Goal: Complete application form: Complete application form

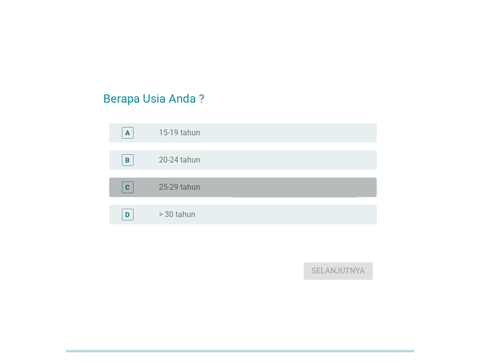
click at [125, 186] on div "C" at bounding box center [128, 188] width 12 height 12
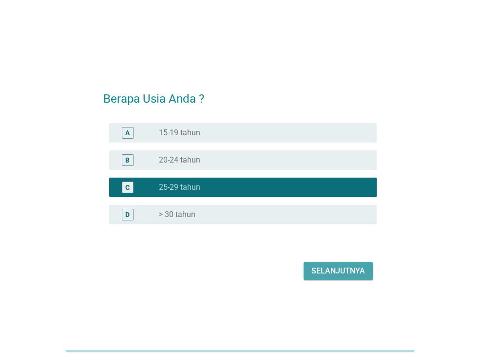
click at [342, 271] on div "Selanjutnya" at bounding box center [338, 271] width 54 height 12
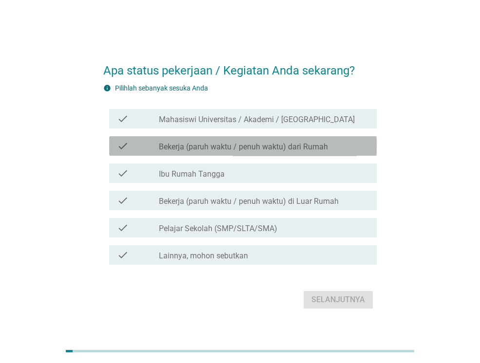
click at [287, 149] on label "Bekerja (paruh waktu / penuh waktu) dari Rumah" at bounding box center [243, 147] width 169 height 10
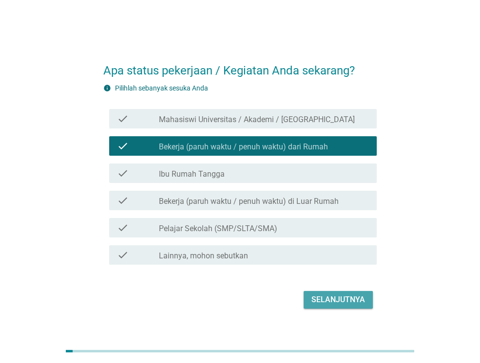
click at [328, 300] on div "Selanjutnya" at bounding box center [338, 300] width 54 height 12
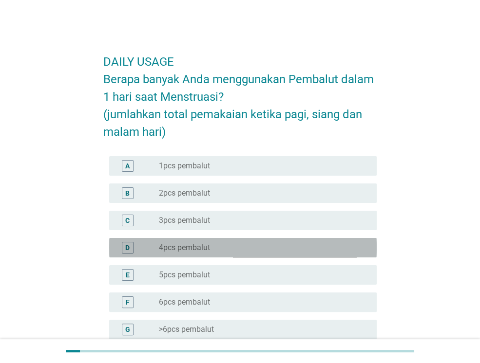
click at [305, 243] on div "radio_button_unchecked 4pcs pembalut" at bounding box center [260, 248] width 202 height 10
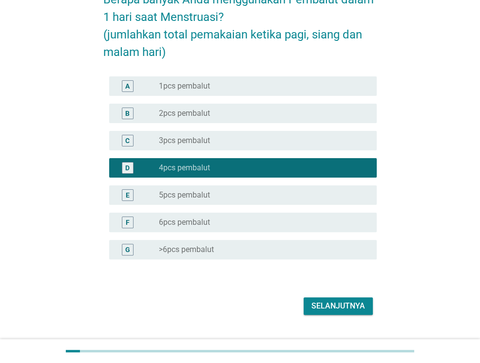
scroll to position [101, 0]
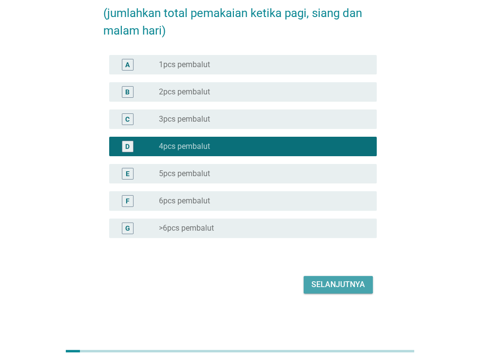
click at [335, 287] on div "Selanjutnya" at bounding box center [338, 285] width 54 height 12
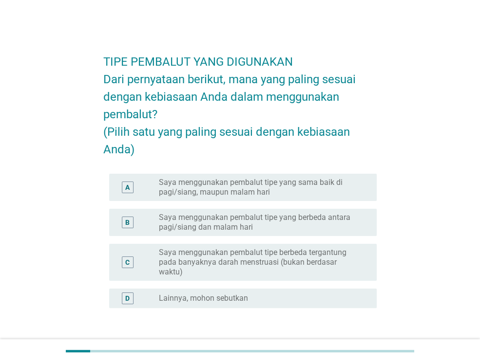
scroll to position [19, 0]
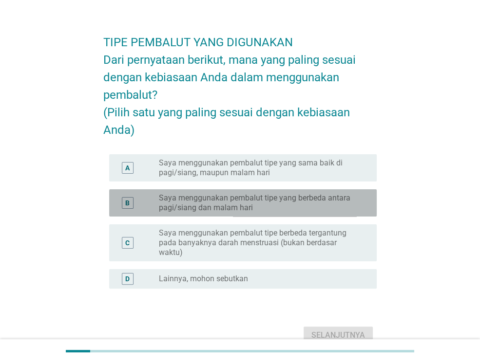
click at [308, 213] on label "Saya menggunakan pembalut tipe yang berbeda antara pagi/siang dan malam hari" at bounding box center [260, 202] width 202 height 19
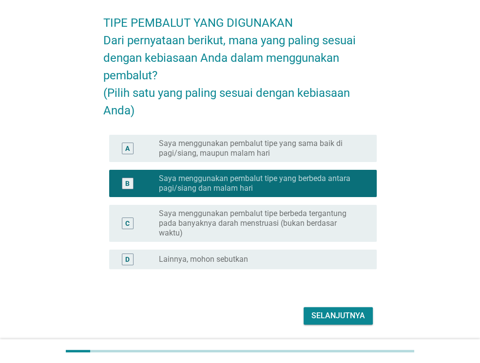
scroll to position [58, 0]
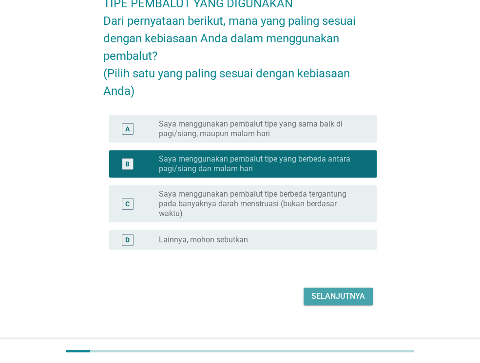
click at [314, 302] on div "Selanjutnya" at bounding box center [338, 297] width 54 height 12
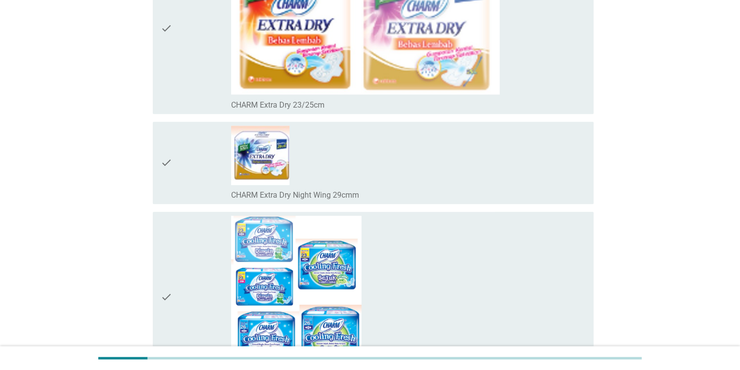
scroll to position [740, 0]
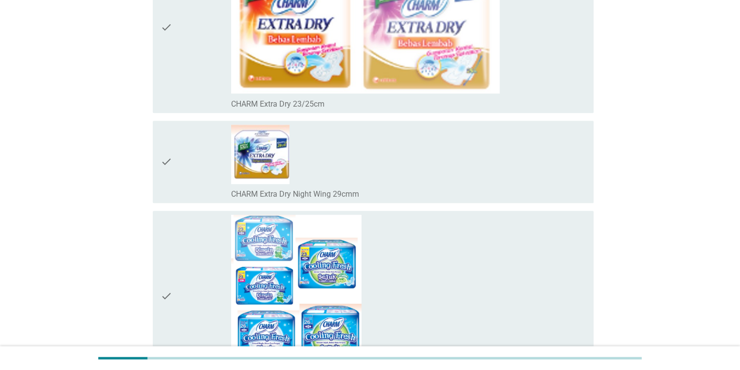
click at [378, 238] on div "check_box_outline_blank CHARM Cooling Fresh Dingin / Sejuk 23/26cm" at bounding box center [408, 296] width 354 height 163
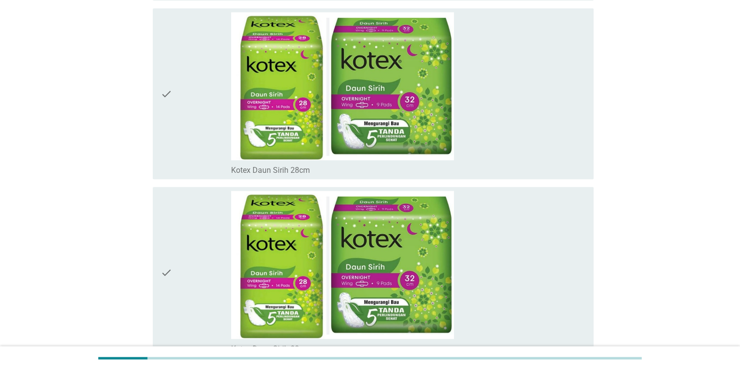
scroll to position [8349, 0]
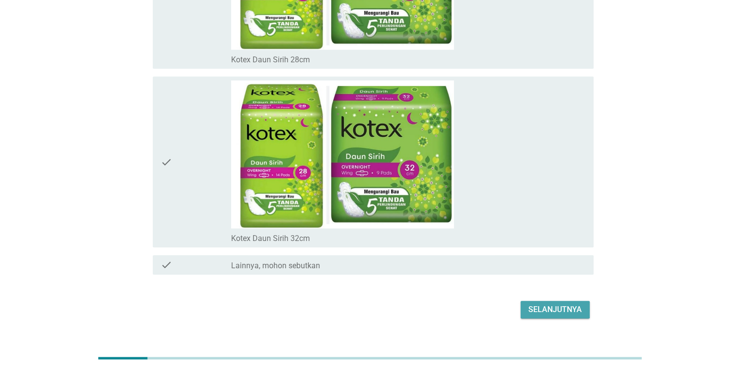
click at [479, 304] on div "Selanjutnya" at bounding box center [556, 310] width 54 height 12
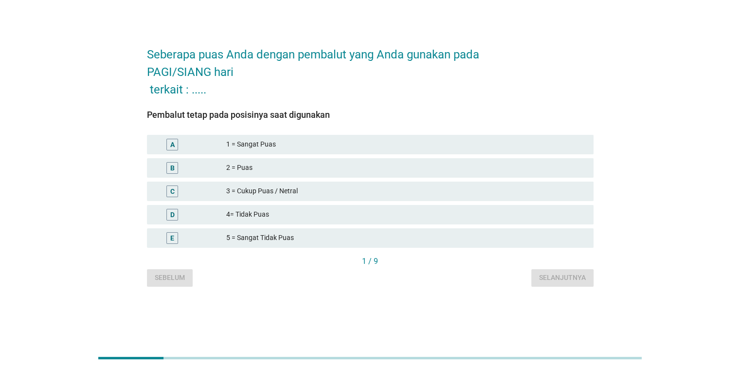
scroll to position [0, 0]
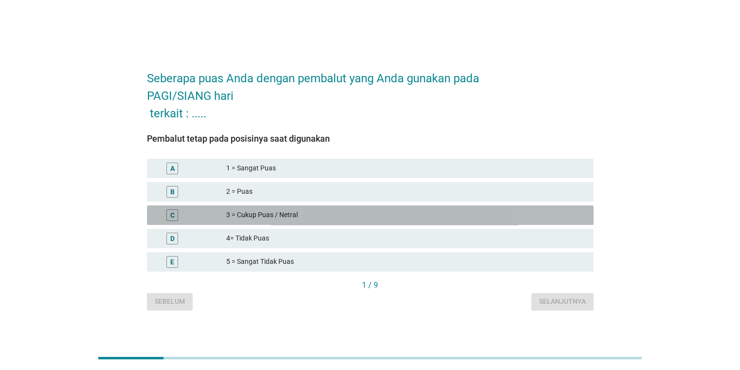
click at [407, 224] on div "C 3 = Cukup Puas / Netral" at bounding box center [370, 214] width 447 height 19
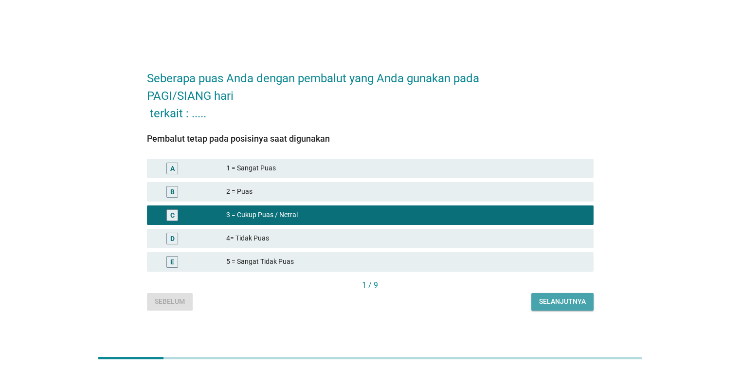
click at [479, 302] on div "Selanjutnya" at bounding box center [562, 301] width 47 height 10
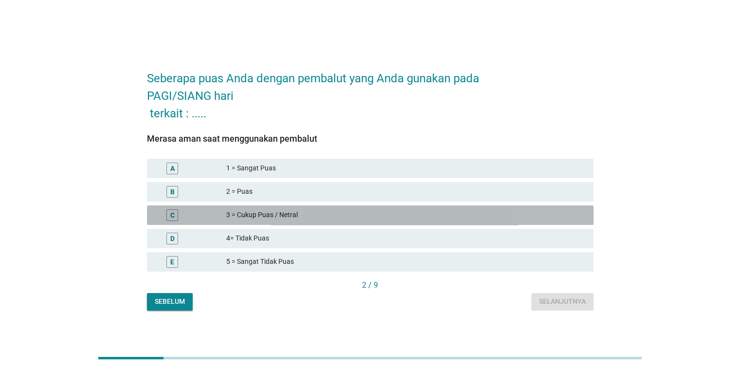
click at [479, 210] on div "3 = Cukup Puas / Netral" at bounding box center [405, 215] width 359 height 12
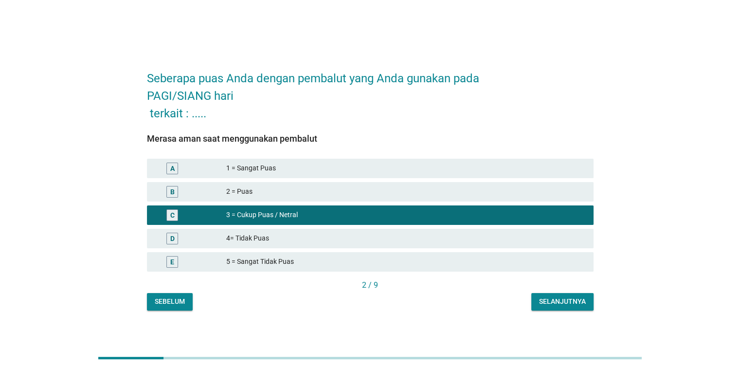
click at [479, 298] on div "Selanjutnya" at bounding box center [562, 301] width 47 height 10
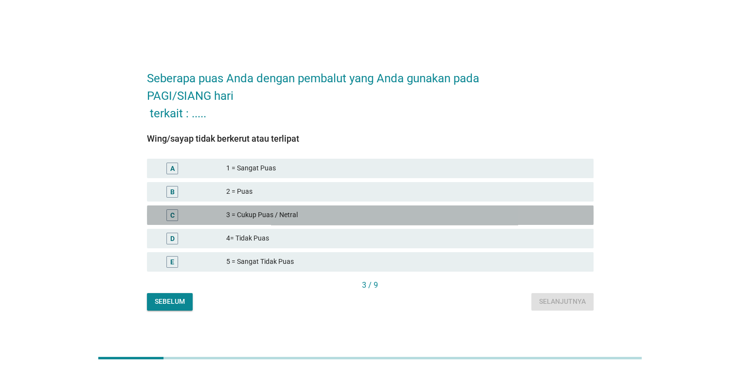
click at [479, 220] on div "3 = Cukup Puas / Netral" at bounding box center [405, 215] width 359 height 12
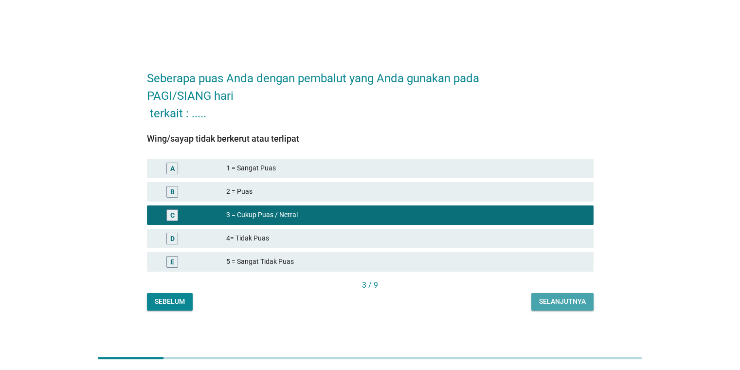
click at [479, 301] on div "Selanjutnya" at bounding box center [562, 301] width 47 height 10
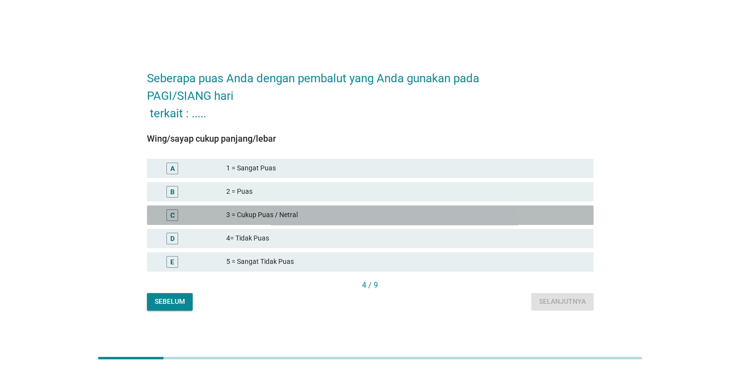
click at [479, 216] on div "3 = Cukup Puas / Netral" at bounding box center [405, 215] width 359 height 12
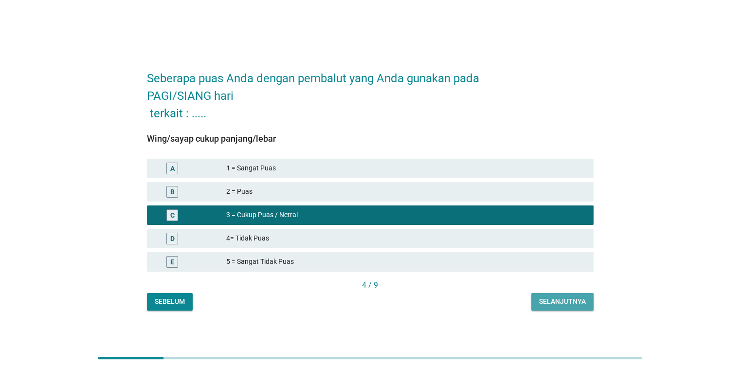
click at [479, 298] on div "Selanjutnya" at bounding box center [562, 301] width 47 height 10
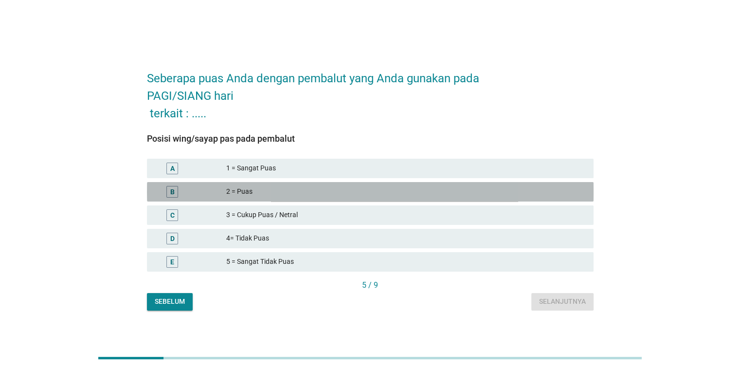
click at [479, 199] on div "B 2 = Puas" at bounding box center [370, 191] width 447 height 19
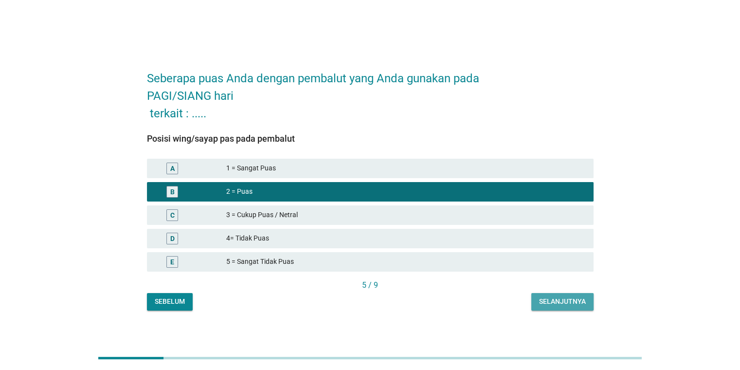
click at [479, 296] on button "Selanjutnya" at bounding box center [563, 302] width 62 height 18
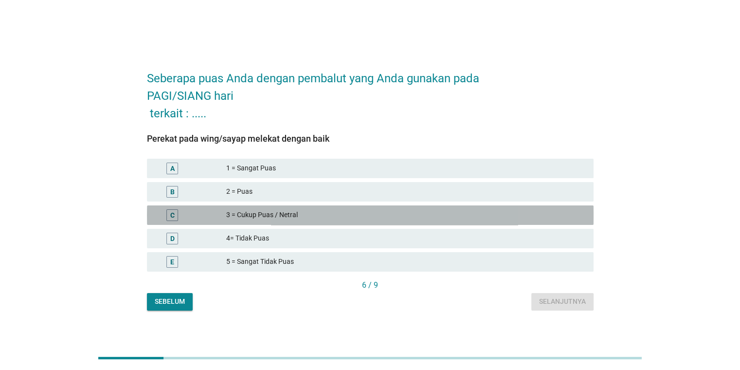
click at [473, 214] on div "3 = Cukup Puas / Netral" at bounding box center [405, 215] width 359 height 12
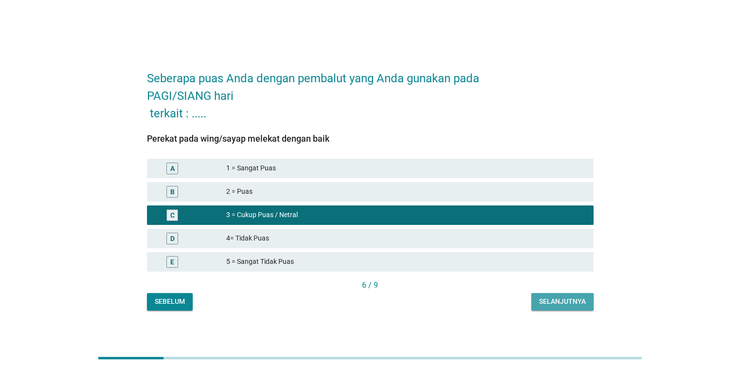
click at [479, 299] on div "Selanjutnya" at bounding box center [562, 301] width 47 height 10
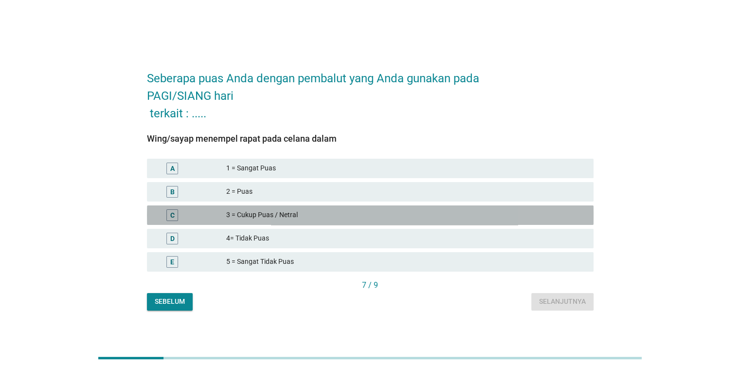
click at [479, 218] on div "3 = Cukup Puas / Netral" at bounding box center [405, 215] width 359 height 12
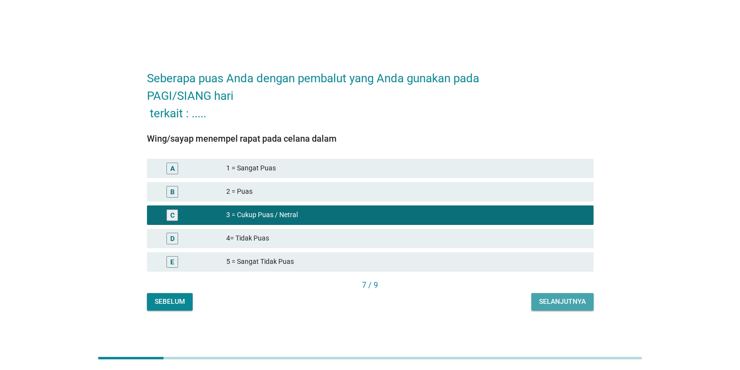
click at [479, 302] on div "Selanjutnya" at bounding box center [562, 301] width 47 height 10
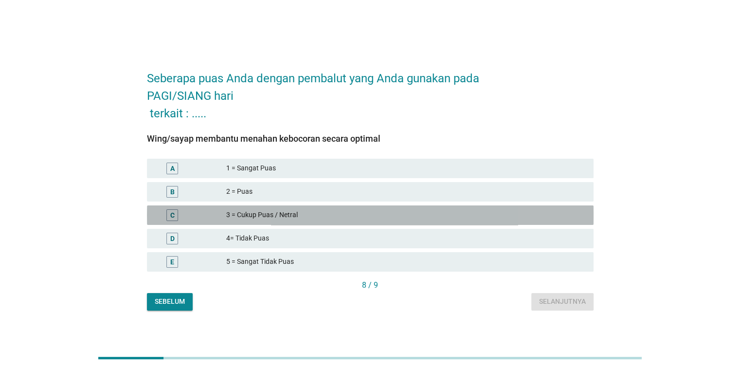
click at [479, 210] on div "3 = Cukup Puas / Netral" at bounding box center [405, 215] width 359 height 12
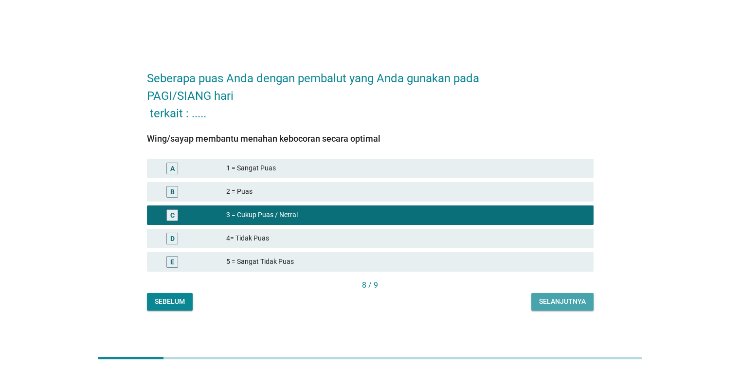
click at [479, 298] on div "Selanjutnya" at bounding box center [562, 301] width 47 height 10
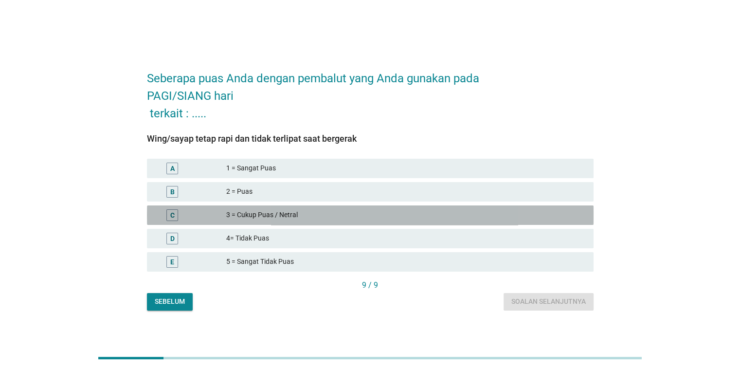
click at [479, 218] on div "3 = Cukup Puas / Netral" at bounding box center [405, 215] width 359 height 12
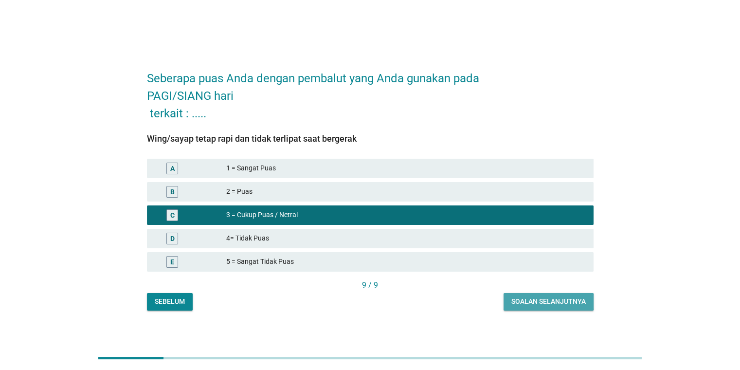
click at [479, 307] on button "Soalan selanjutnya" at bounding box center [549, 302] width 90 height 18
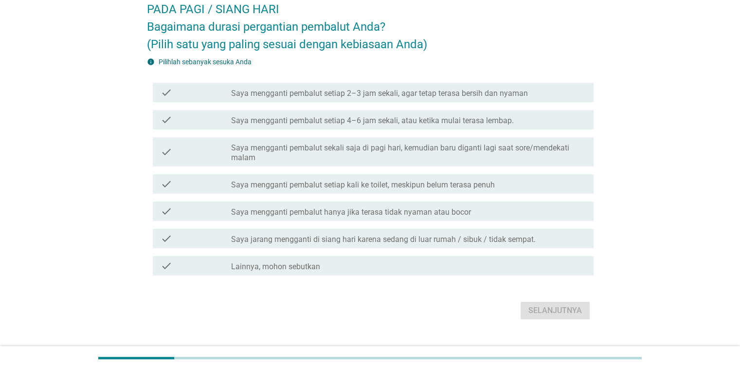
scroll to position [72, 0]
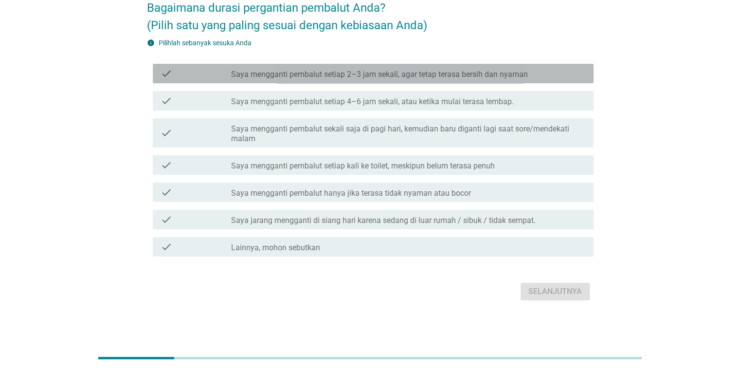
click at [479, 70] on div "check_box_outline_blank Saya mengganti pembalut setiap 2–3 jam sekali, agar tet…" at bounding box center [408, 74] width 354 height 12
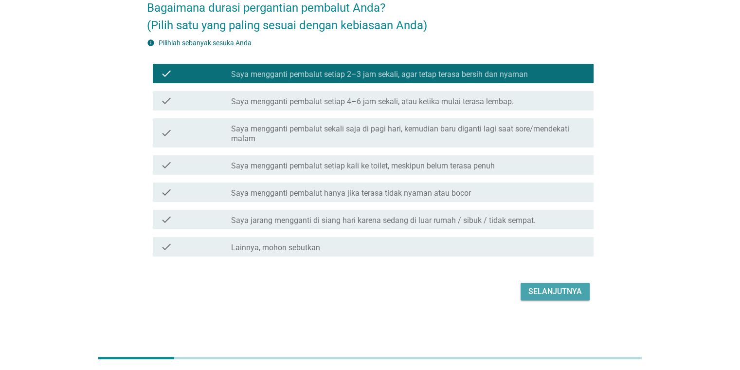
click at [479, 294] on div "Selanjutnya" at bounding box center [556, 292] width 54 height 12
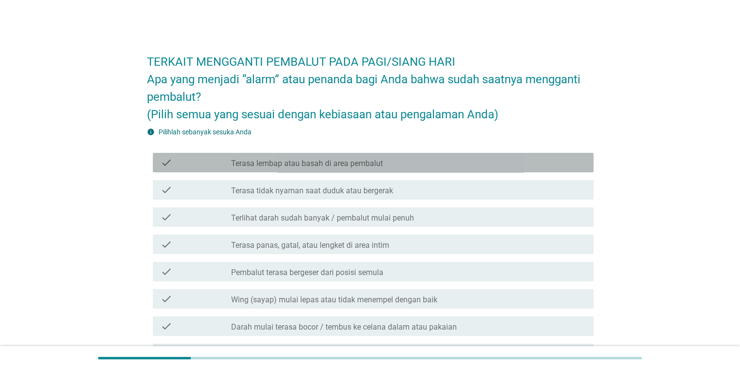
click at [479, 162] on div "check_box_outline_blank Terasa lembap atau basah di area pembalut" at bounding box center [408, 163] width 354 height 12
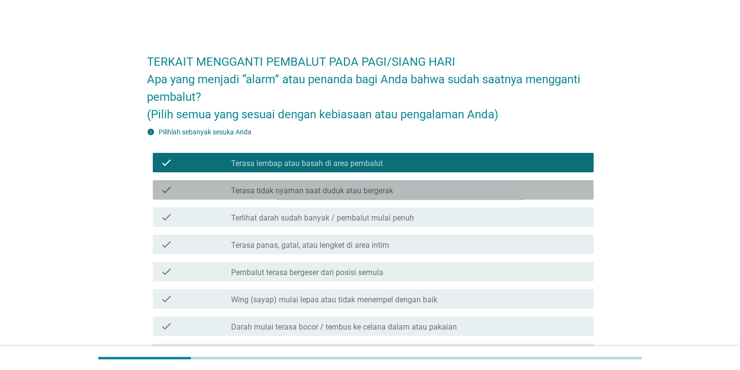
click at [479, 190] on div "check_box_outline_blank Terasa tidak nyaman saat duduk atau bergerak" at bounding box center [408, 190] width 354 height 12
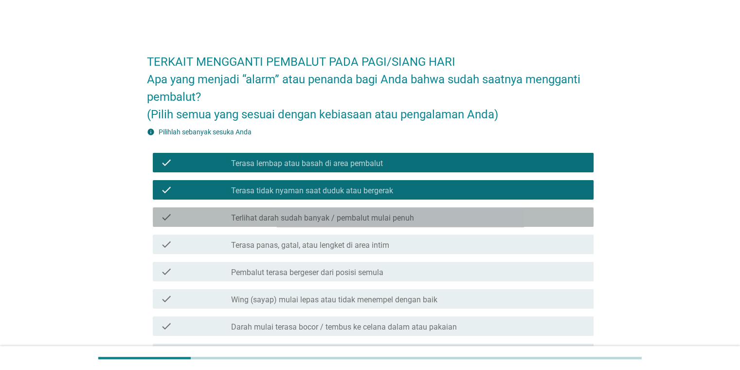
click at [479, 213] on div "check_box_outline_blank Terlihat darah sudah banyak / pembalut mulai penuh" at bounding box center [408, 217] width 354 height 12
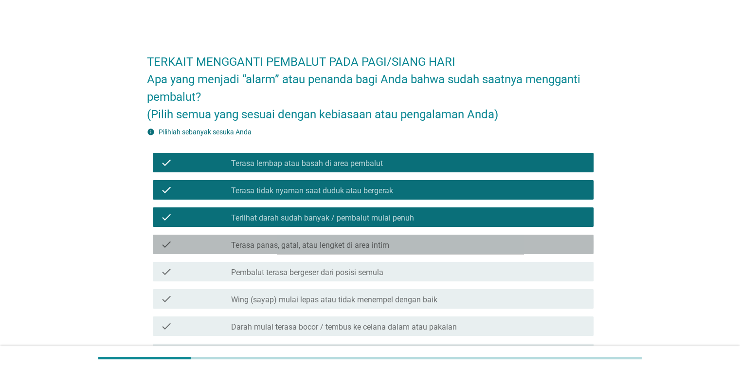
click at [475, 240] on div "check_box_outline_blank Terasa panas, gatal, atau lengket di area intim" at bounding box center [408, 245] width 354 height 12
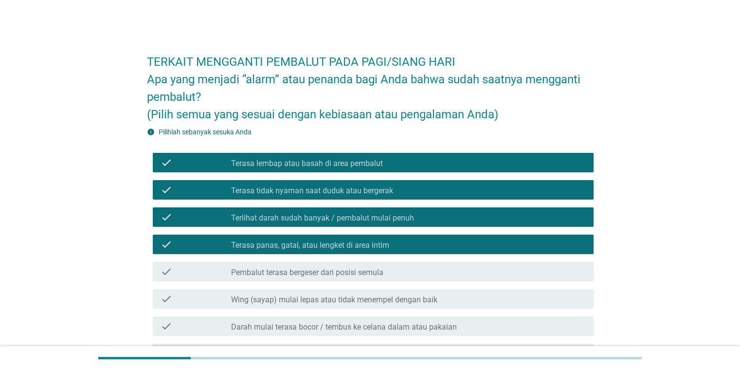
click at [469, 272] on div "check_box_outline_blank Pembalut terasa bergeser dari posisi semula" at bounding box center [408, 272] width 354 height 12
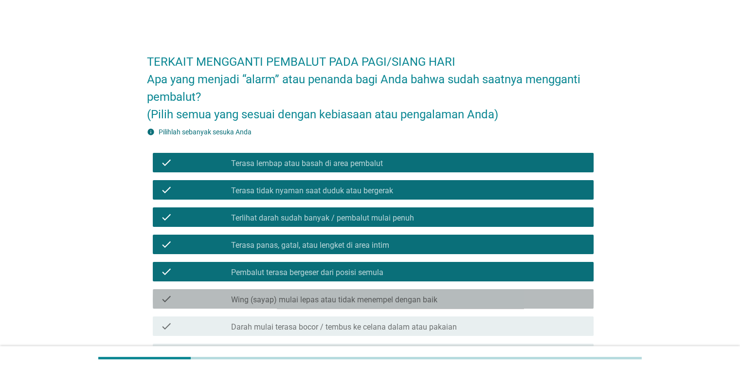
click at [467, 300] on div "check_box_outline_blank Wing (sayap) mulai lepas atau tidak menempel dengan baik" at bounding box center [408, 299] width 354 height 12
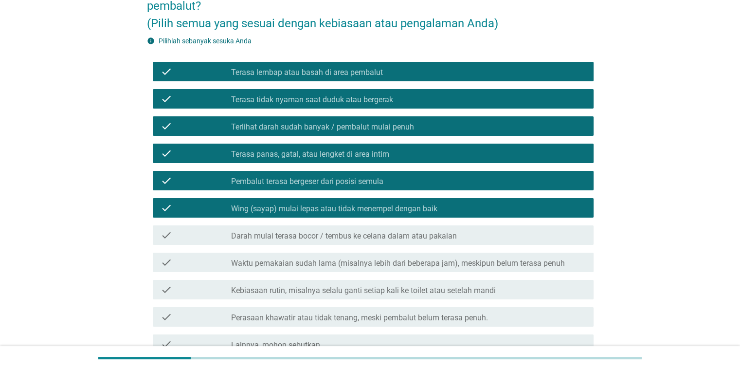
scroll to position [136, 0]
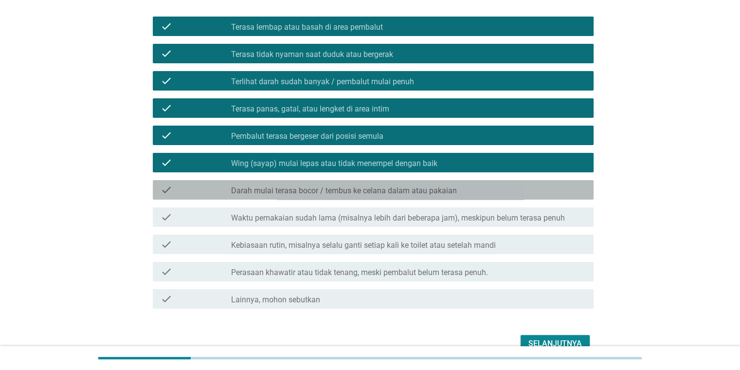
click at [467, 185] on div "check_box_outline_blank Darah mulai terasa bocor / tembus ke celana dalam atau …" at bounding box center [408, 190] width 354 height 12
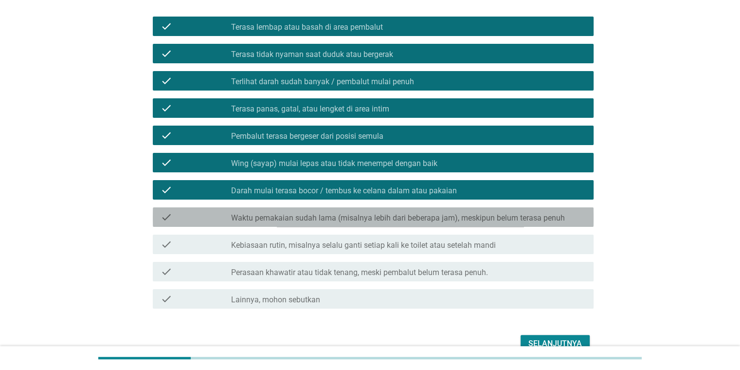
click at [468, 210] on div "check check_box_outline_blank Waktu pemakaian sudah lama (misalnya lebih dari b…" at bounding box center [373, 216] width 441 height 19
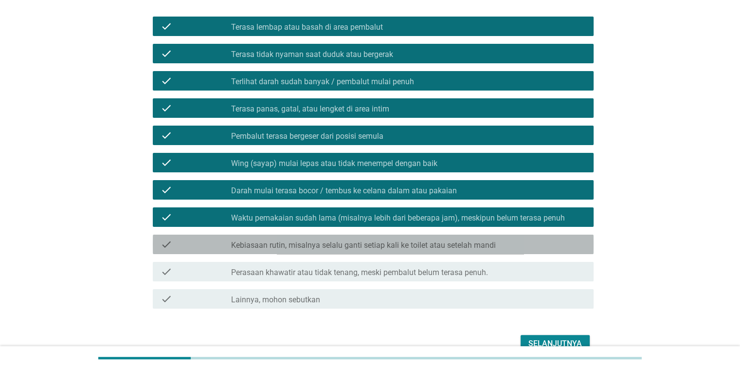
click at [463, 243] on label "Kebiasaan rutin, misalnya selalu ganti setiap kali ke toilet atau setelah mandi" at bounding box center [363, 245] width 265 height 10
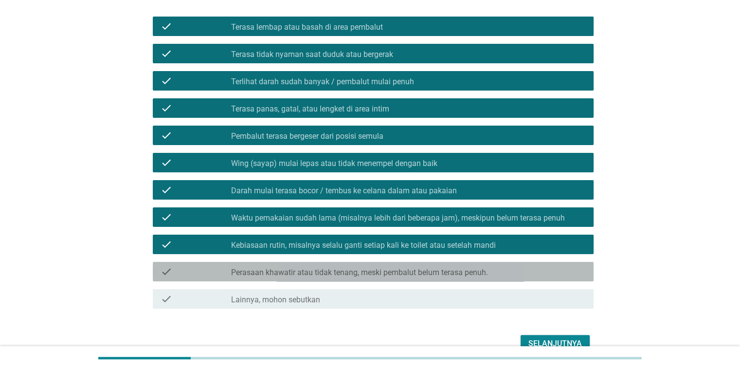
click at [461, 272] on label "Perasaan khawatir atau tidak tenang, meski pembalut belum terasa penuh." at bounding box center [359, 273] width 257 height 10
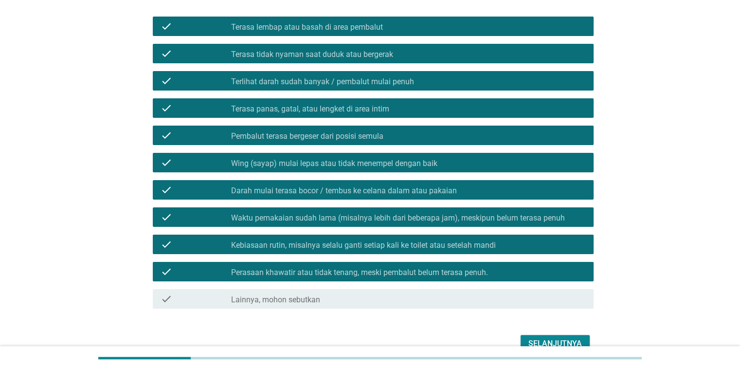
click at [479, 339] on div "Selanjutnya" at bounding box center [556, 344] width 54 height 12
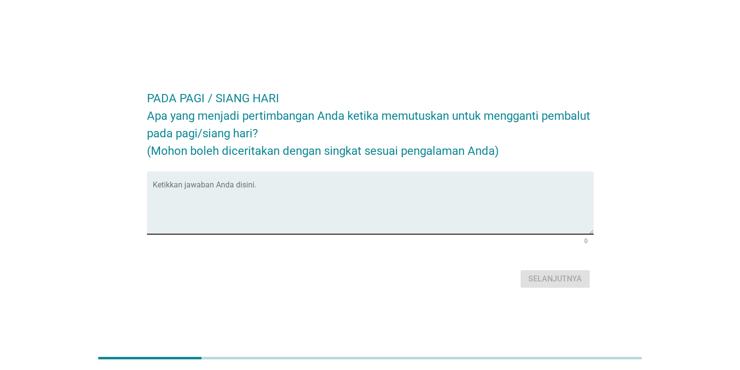
click at [479, 182] on div "Ketikkan jawaban Anda disini." at bounding box center [373, 202] width 441 height 63
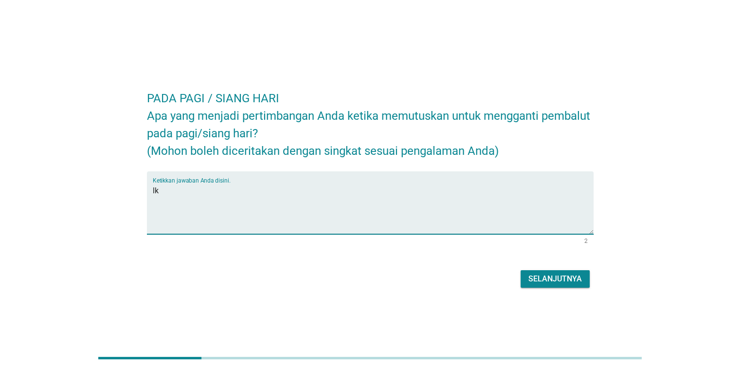
type textarea "l"
type textarea "ketika posisi pembalut susah terasa penuh dan lembab"
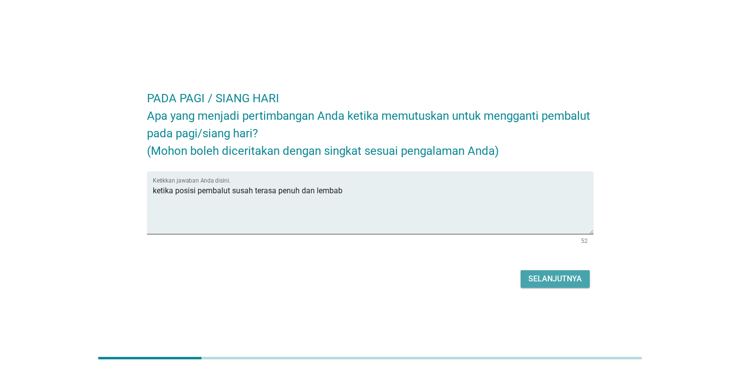
click at [479, 280] on div "Selanjutnya" at bounding box center [556, 279] width 54 height 12
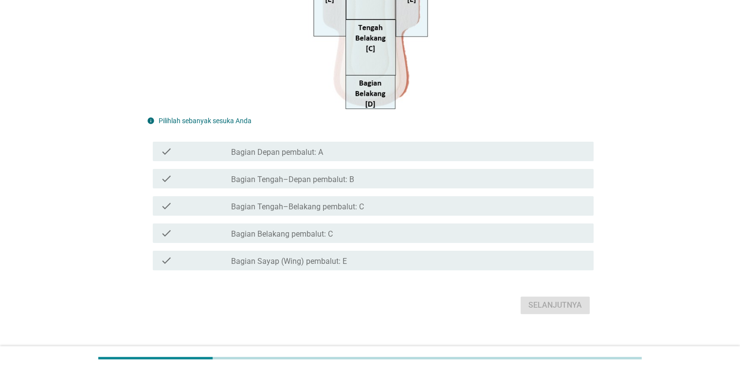
scroll to position [218, 0]
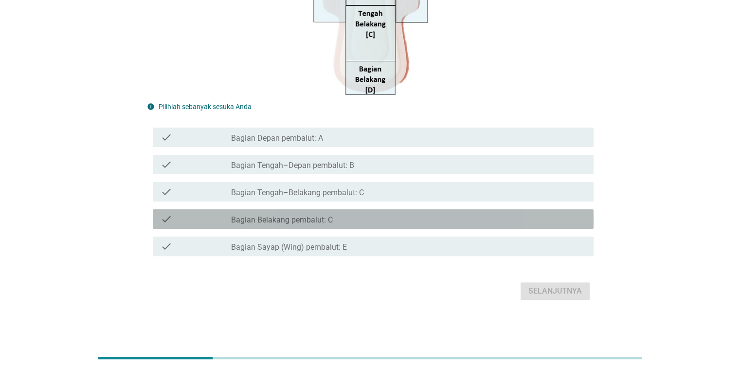
click at [479, 216] on div "check_box_outline_blank Bagian Belakang pembalut: C" at bounding box center [408, 219] width 354 height 12
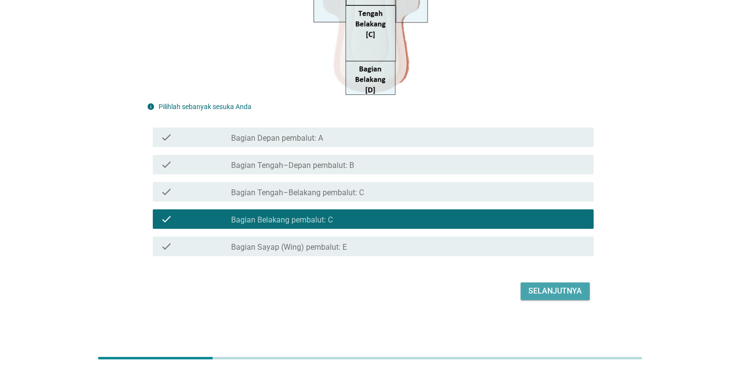
click at [479, 292] on div "Selanjutnya" at bounding box center [556, 291] width 54 height 12
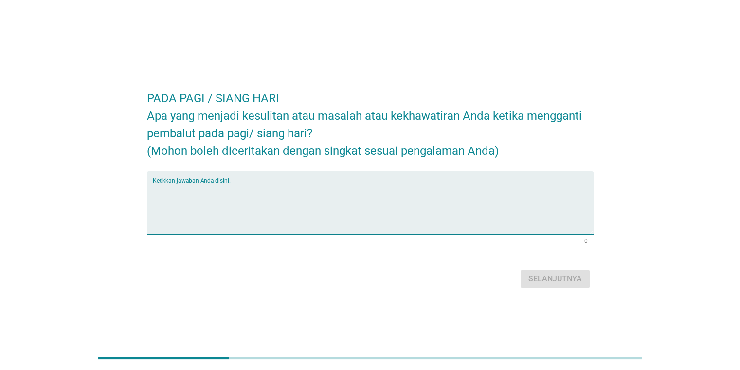
click at [450, 199] on textarea "Ketikkan jawaban Anda disini." at bounding box center [373, 208] width 441 height 51
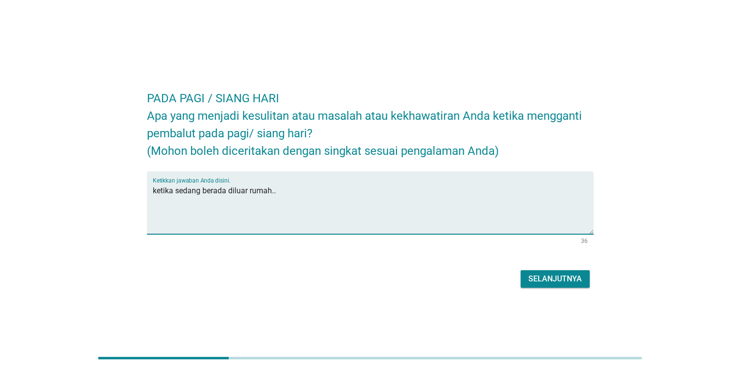
type textarea "ketika sedang berada diluar rumah.."
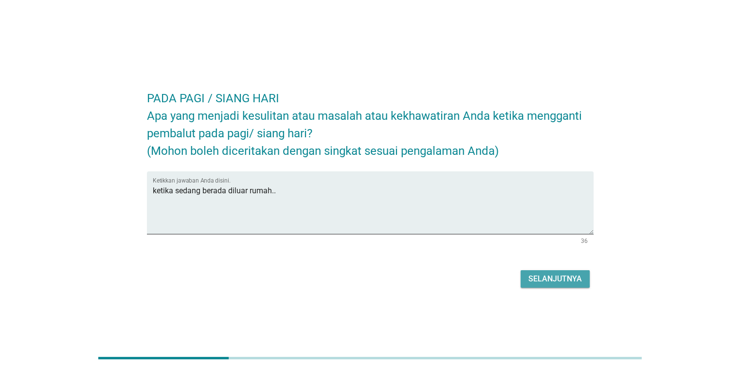
click at [479, 275] on div "Selanjutnya" at bounding box center [556, 279] width 54 height 12
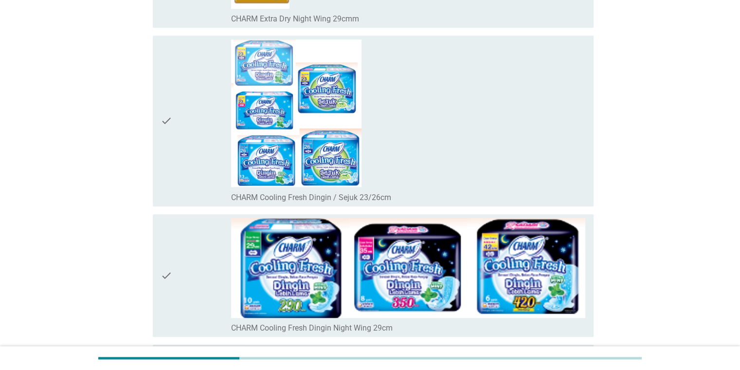
scroll to position [439, 0]
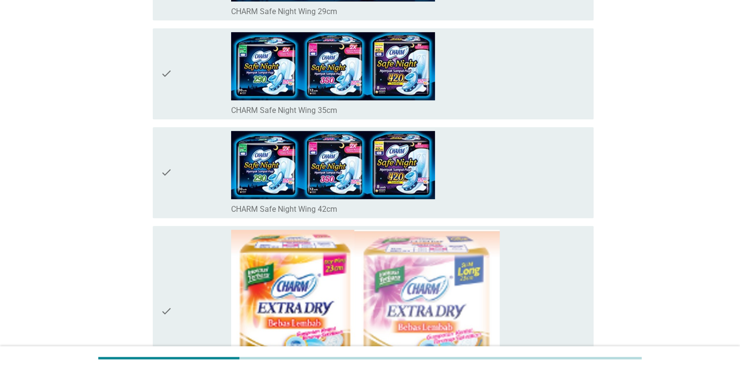
click at [440, 166] on div "check_box_outline_blank CHARM Safe Night Wing 42cm" at bounding box center [408, 172] width 354 height 83
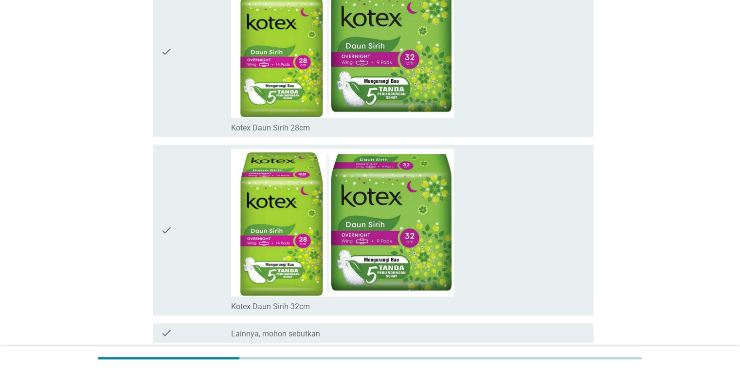
scroll to position [8332, 0]
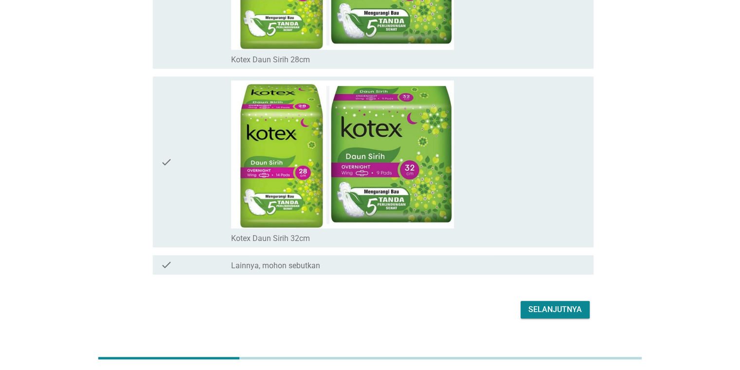
click at [479, 304] on div "Selanjutnya" at bounding box center [556, 310] width 54 height 12
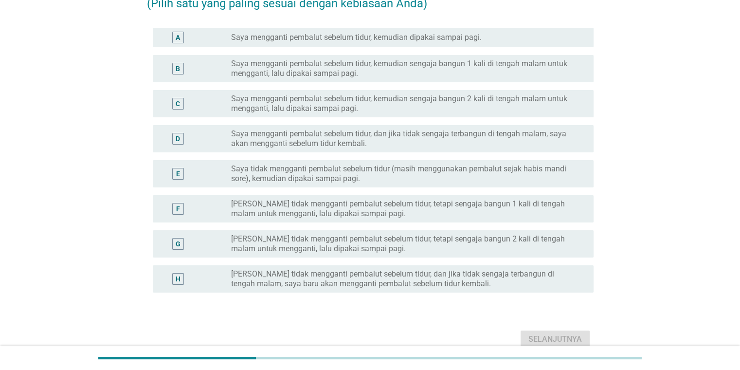
scroll to position [97, 0]
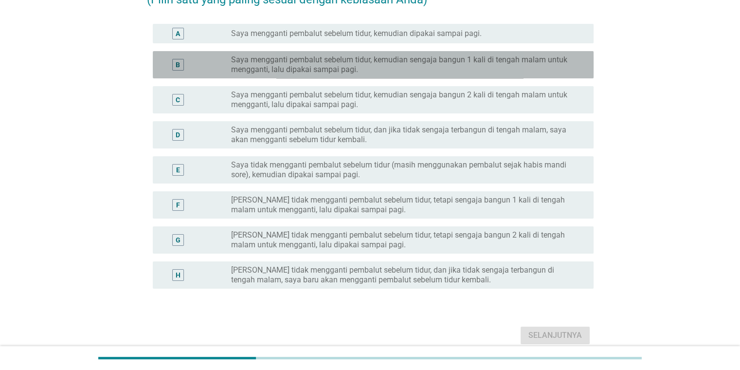
click at [460, 70] on label "Saya mengganti pembalut sebelum tidur, kemudian sengaja bangun 1 kali di tengah…" at bounding box center [404, 64] width 347 height 19
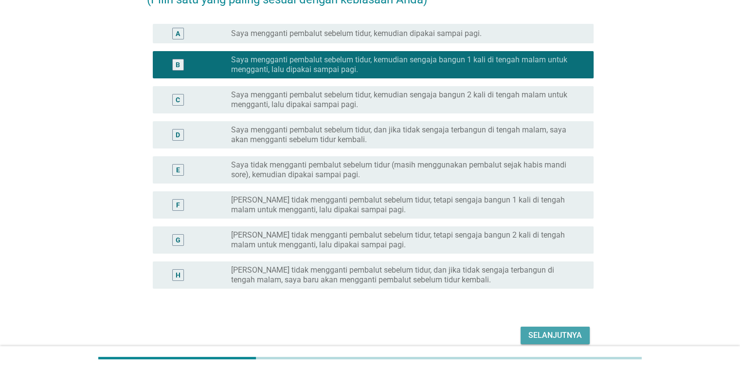
click at [479, 331] on div "Selanjutnya" at bounding box center [556, 336] width 54 height 12
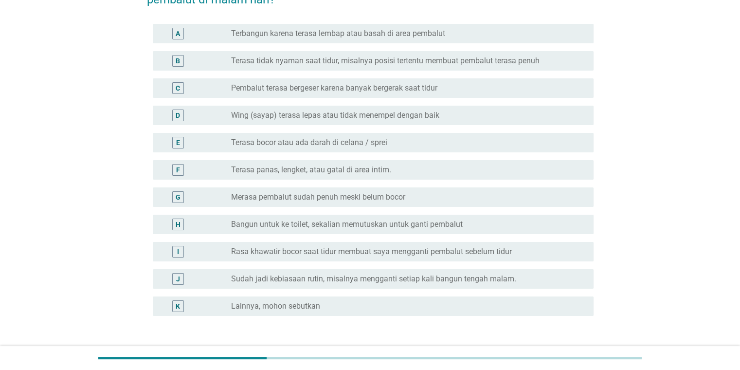
scroll to position [0, 0]
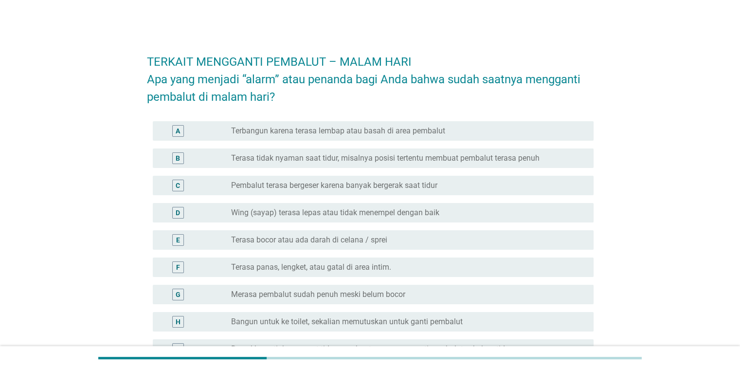
click at [479, 162] on label "Terasa tidak nyaman saat tidur, misalnya posisi tertentu membuat pembalut teras…" at bounding box center [385, 158] width 309 height 10
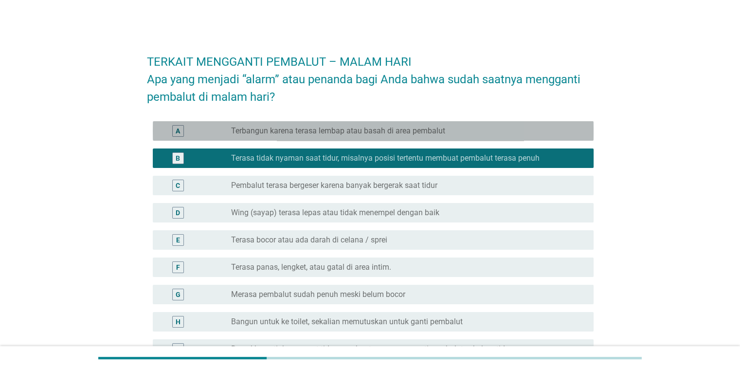
click at [451, 127] on div "radio_button_unchecked Terbangun karena terasa lembap atau basah di area pembal…" at bounding box center [404, 131] width 347 height 10
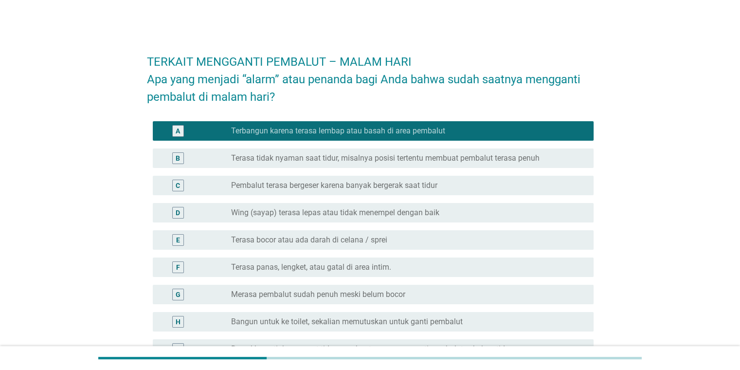
click at [413, 236] on div "radio_button_unchecked Terasa bocor atau ada darah di celana / sprei" at bounding box center [404, 240] width 347 height 10
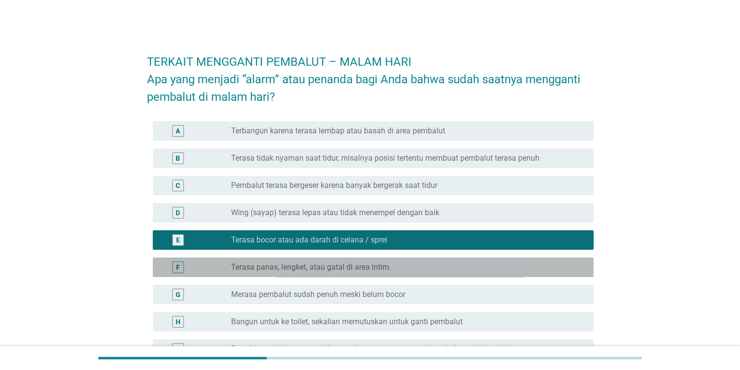
click at [401, 266] on div "radio_button_unchecked Terasa panas, lengket, atau gatal di area intim." at bounding box center [404, 267] width 347 height 10
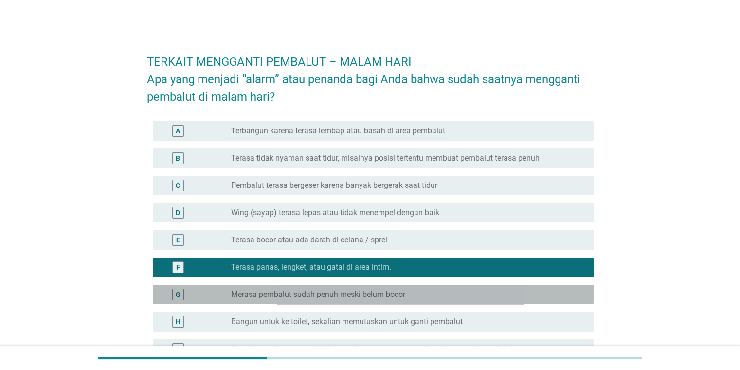
click at [393, 298] on label "Merasa pembalut sudah penuh meski belum bocor" at bounding box center [318, 295] width 174 height 10
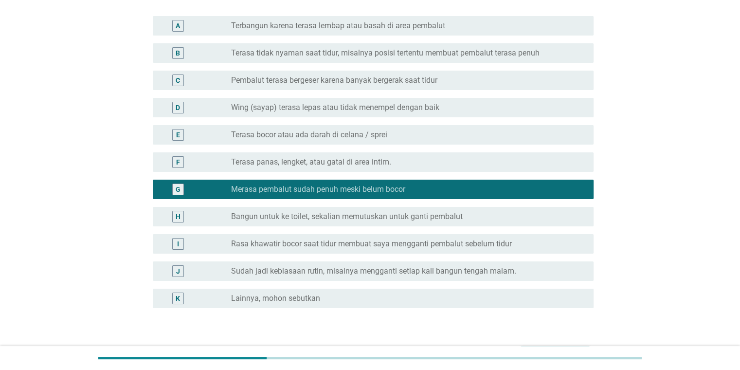
scroll to position [168, 0]
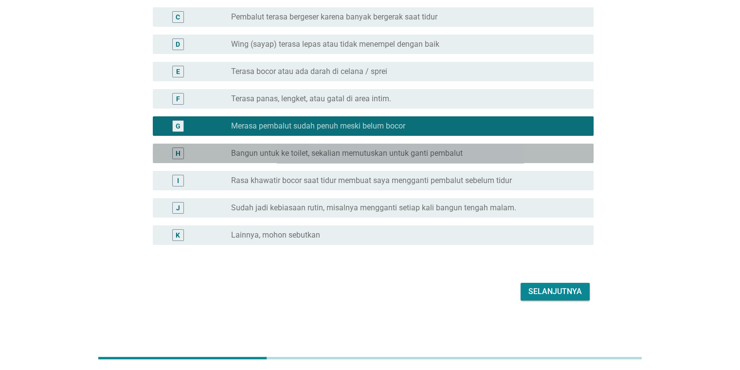
click at [426, 150] on label "Bangun untuk ke toilet, sekalian memutuskan untuk ganti pembalut" at bounding box center [347, 153] width 232 height 10
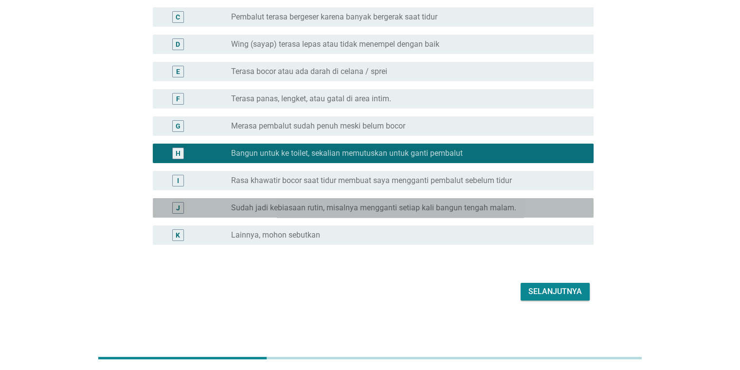
click at [461, 202] on div "radio_button_unchecked Sudah jadi kebiasaan rutin, misalnya mengganti setiap ka…" at bounding box center [408, 208] width 354 height 12
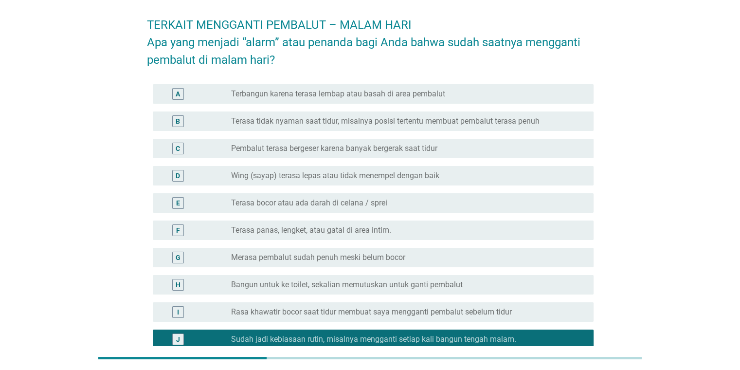
scroll to position [13, 0]
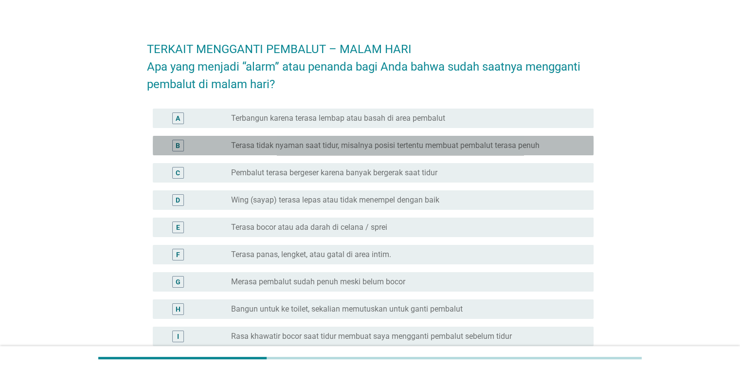
click at [469, 146] on label "Terasa tidak nyaman saat tidur, misalnya posisi tertentu membuat pembalut teras…" at bounding box center [385, 146] width 309 height 10
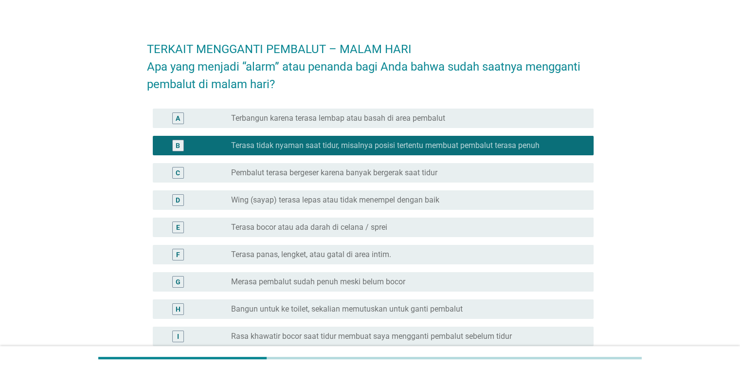
scroll to position [168, 0]
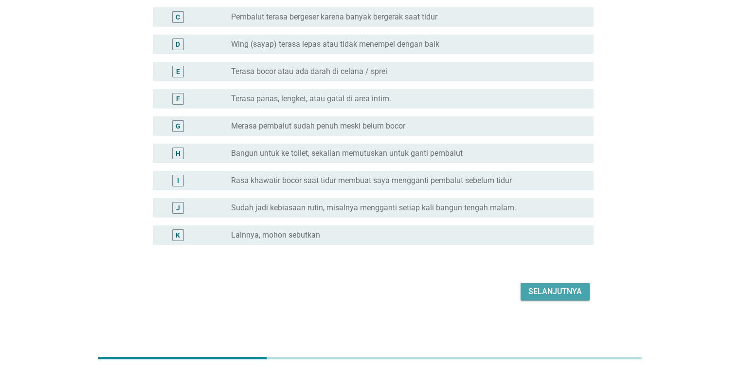
click at [479, 284] on button "Selanjutnya" at bounding box center [555, 292] width 69 height 18
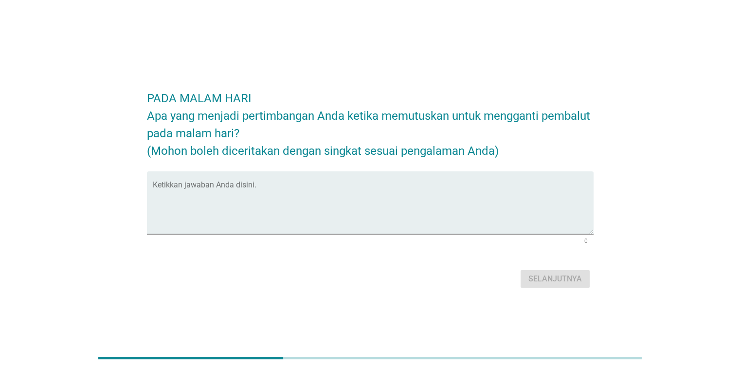
click at [401, 161] on form "PADA MALAM HARI Apa yang menjadi pertimbangan Anda ketika memutuskan untuk meng…" at bounding box center [370, 185] width 447 height 211
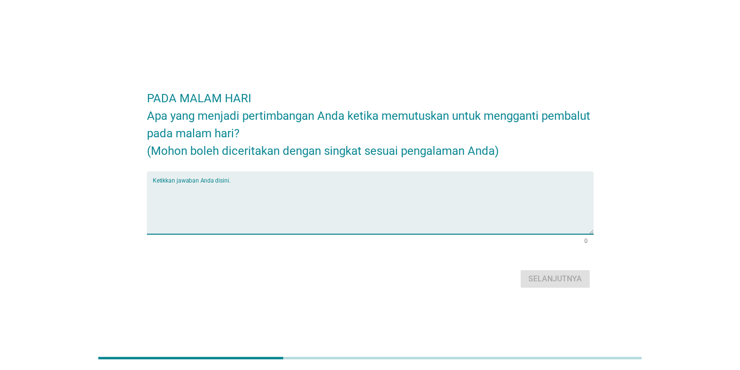
click at [388, 212] on textarea "Ketikkan jawaban Anda disini." at bounding box center [373, 208] width 441 height 51
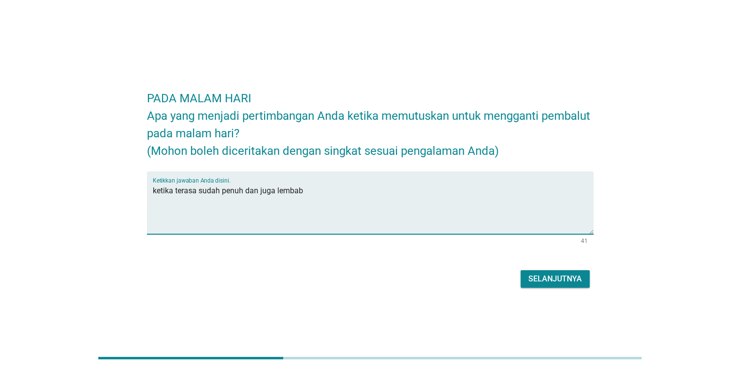
type textarea "ketika terasa sudah penuh dan juga lembab"
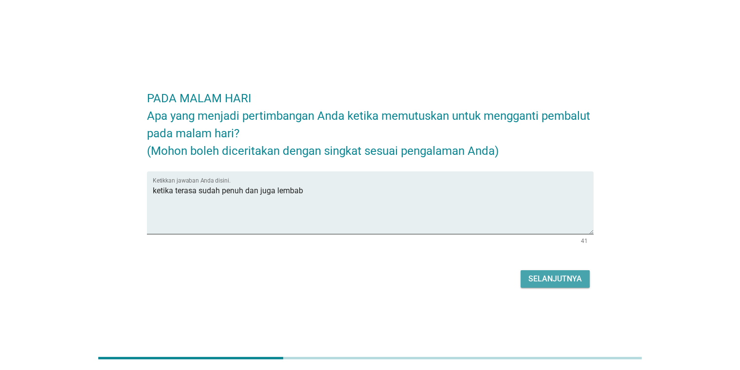
click at [479, 273] on div "Selanjutnya" at bounding box center [556, 279] width 54 height 12
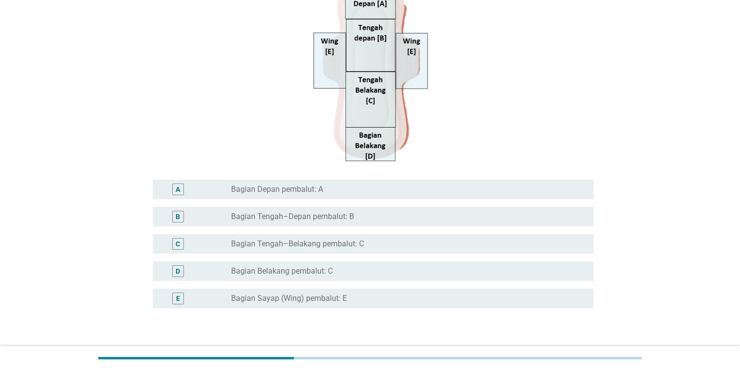
scroll to position [170, 0]
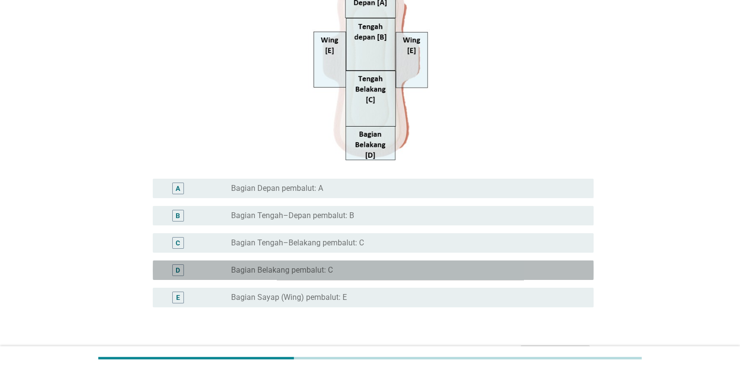
click at [479, 273] on div "radio_button_unchecked Bagian Belakang pembalut: C" at bounding box center [404, 270] width 347 height 10
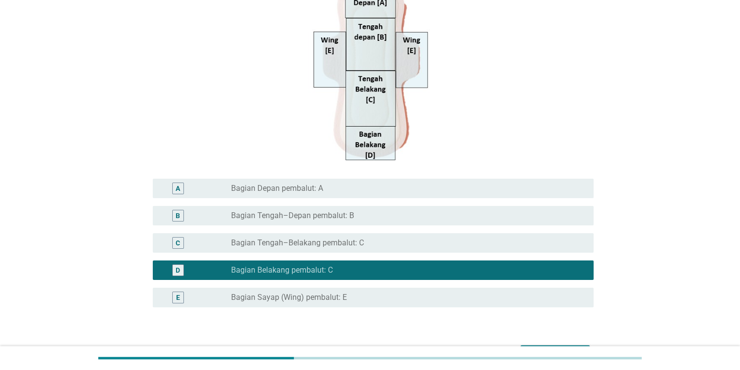
scroll to position [232, 0]
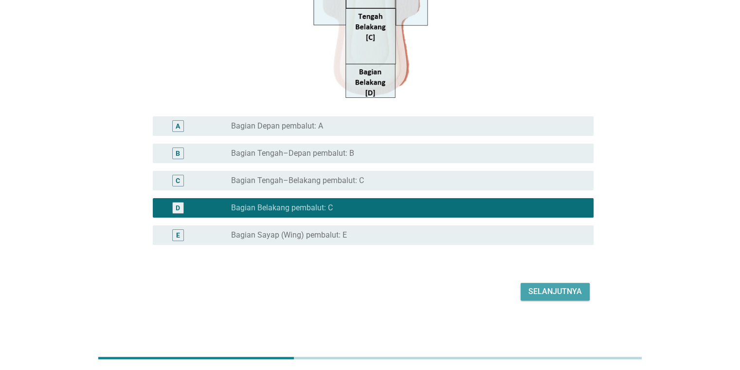
click at [479, 289] on div "Selanjutnya" at bounding box center [556, 292] width 54 height 12
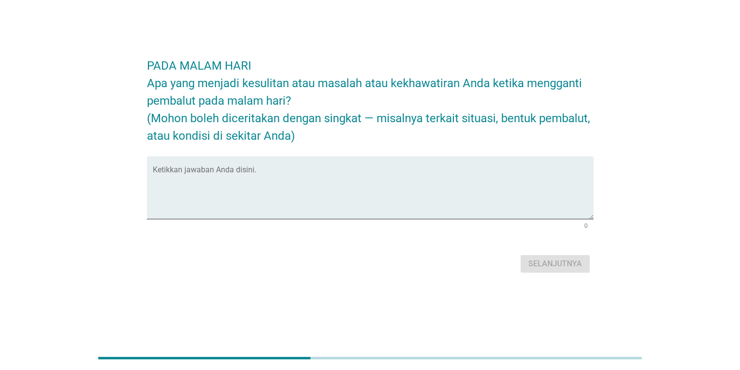
scroll to position [0, 0]
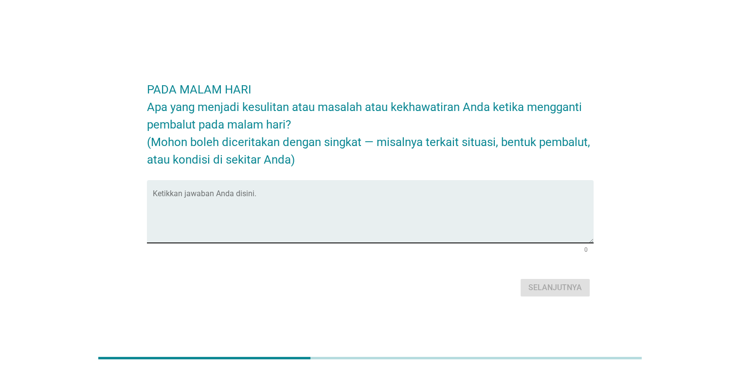
click at [479, 186] on div "Ketikkan jawaban Anda disini." at bounding box center [373, 211] width 441 height 63
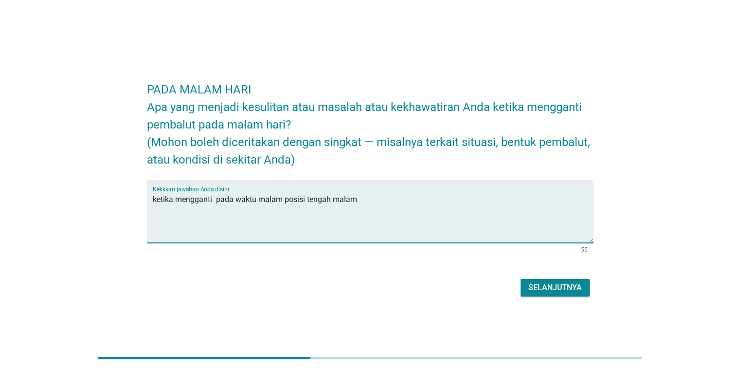
click at [362, 199] on textarea "ketika mengganti pada waktu malam posisi tengah malam" at bounding box center [373, 217] width 441 height 51
type textarea "ketika mengganti pada waktu malam posisi tengah malam ada rasa kekhawatiran dar…"
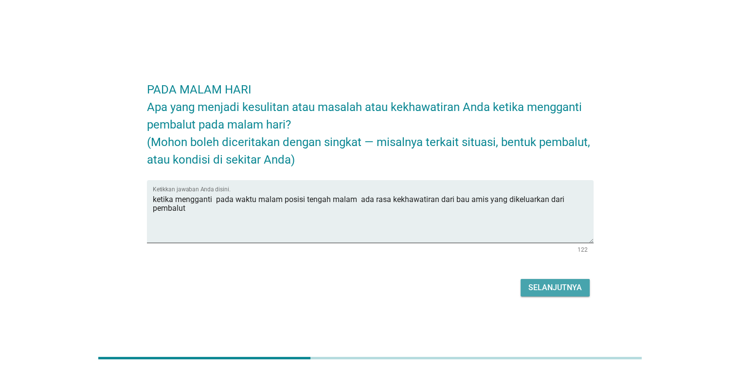
click at [479, 285] on div "Selanjutnya" at bounding box center [556, 288] width 54 height 12
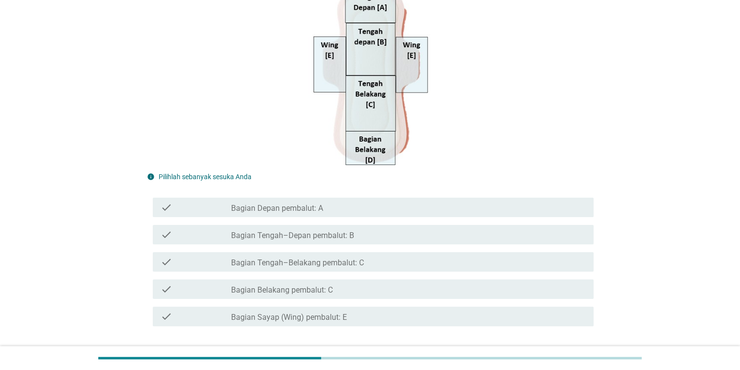
scroll to position [155, 0]
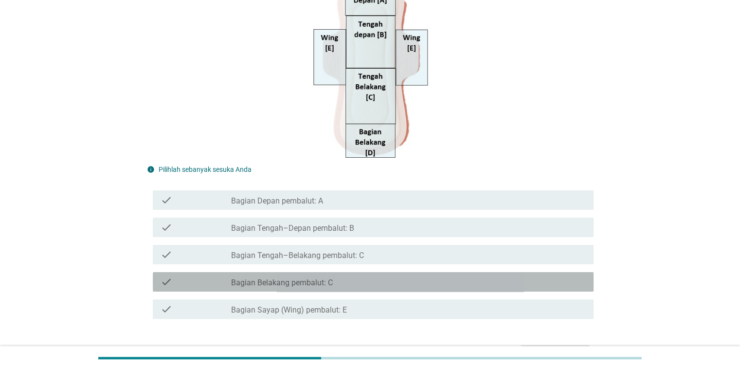
click at [434, 285] on div "check_box_outline_blank Bagian Belakang pembalut: C" at bounding box center [408, 282] width 354 height 12
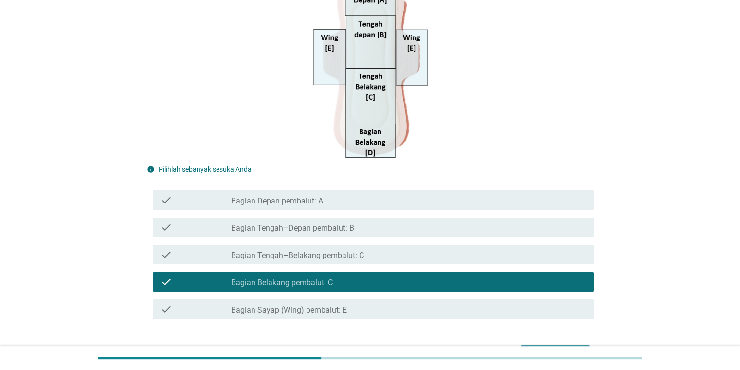
scroll to position [218, 0]
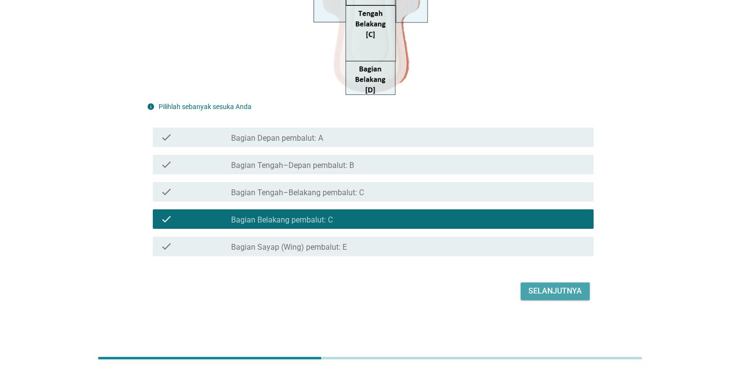
click at [479, 292] on div "Selanjutnya" at bounding box center [556, 291] width 54 height 12
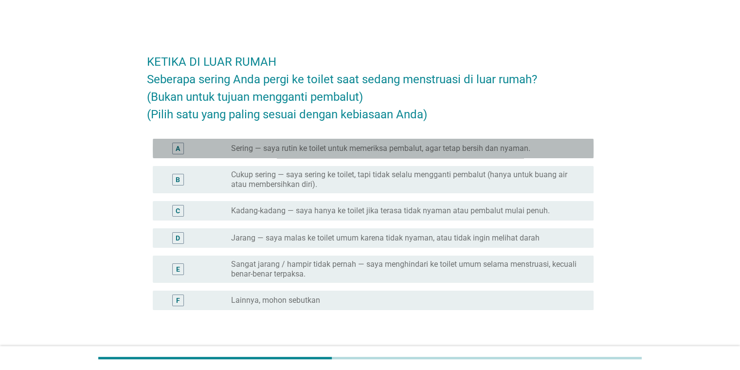
click at [471, 150] on label "Sering — saya rutin ke toilet untuk memeriksa pembalut, agar tetap bersih dan n…" at bounding box center [380, 149] width 299 height 10
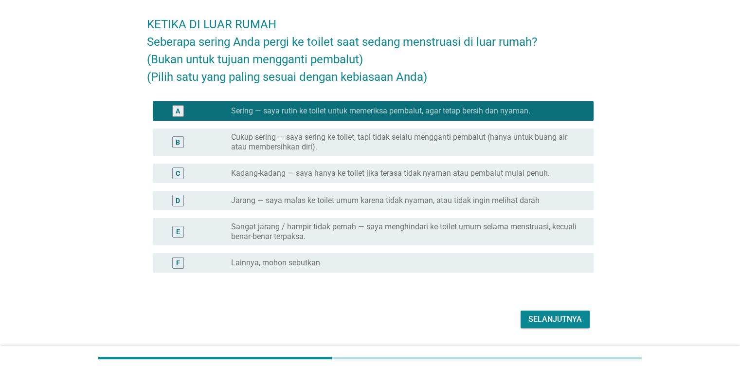
scroll to position [65, 0]
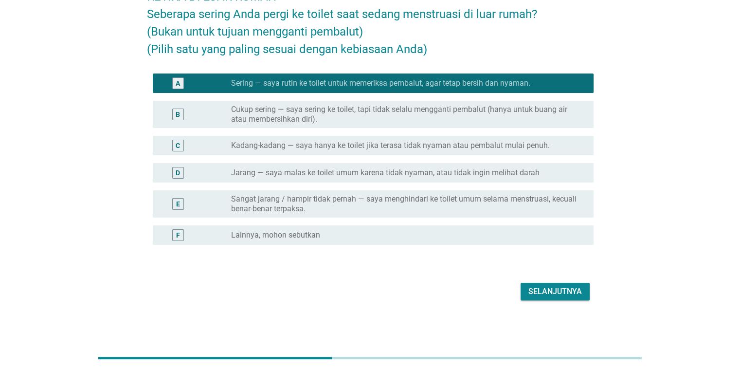
click at [479, 291] on div "Selanjutnya" at bounding box center [556, 292] width 54 height 12
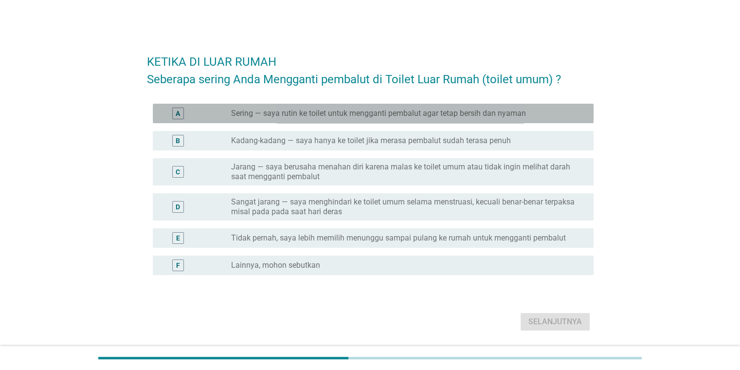
click at [404, 112] on label "Sering — saya rutin ke toilet untuk mengganti pembalut agar tetap bersih dan ny…" at bounding box center [378, 114] width 295 height 10
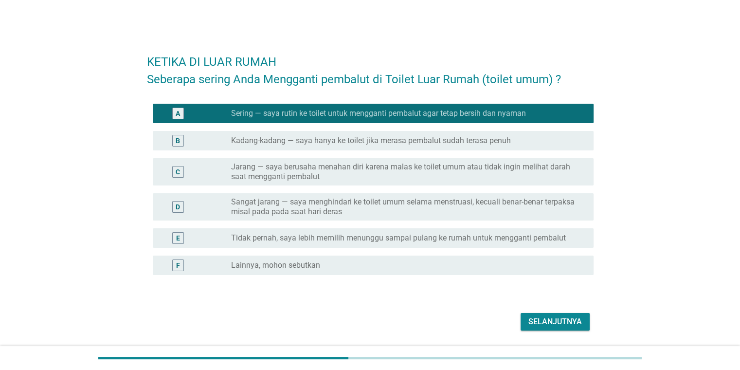
click at [479, 322] on div "Selanjutnya" at bounding box center [556, 322] width 54 height 12
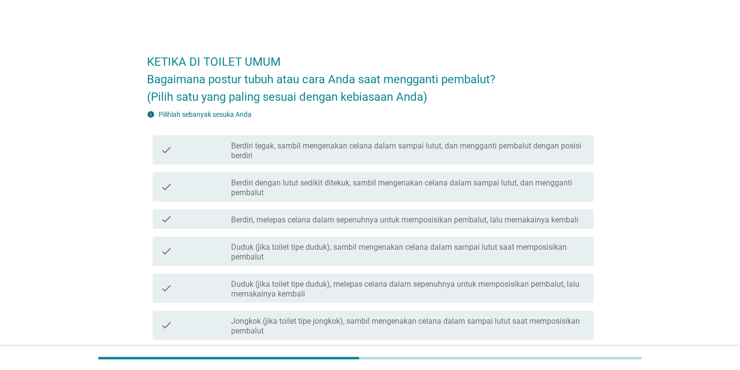
click at [479, 237] on div "KETIKA DI TOILET UMUM Bagaimana postur tubuh atau cara Anda saat mengganti pemb…" at bounding box center [370, 247] width 694 height 423
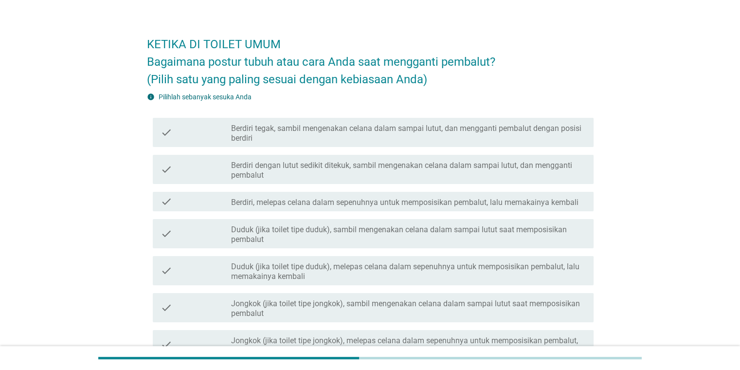
click at [479, 136] on label "Berdiri tegak, sambil mengenakan celana dalam sampai lutut, dan mengganti pemba…" at bounding box center [408, 133] width 354 height 19
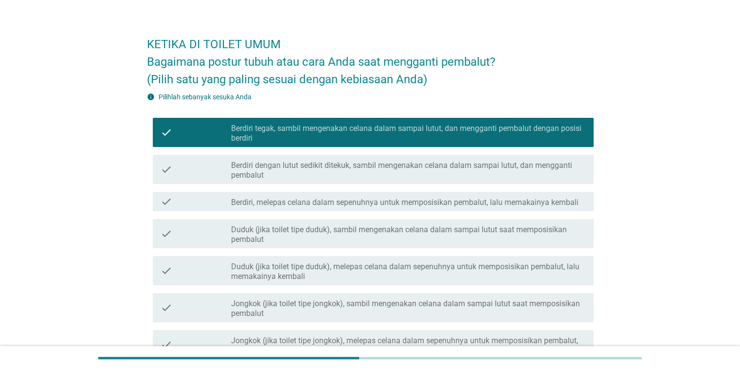
scroll to position [148, 0]
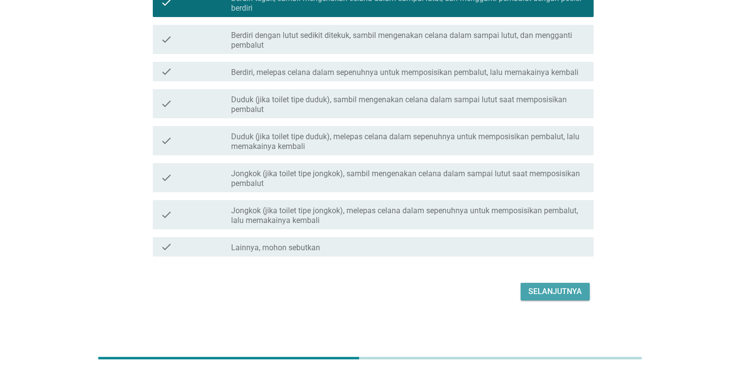
click at [479, 290] on div "Selanjutnya" at bounding box center [556, 292] width 54 height 12
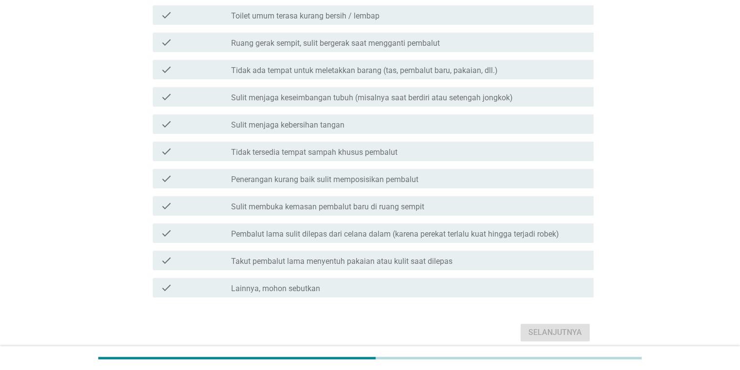
scroll to position [0, 0]
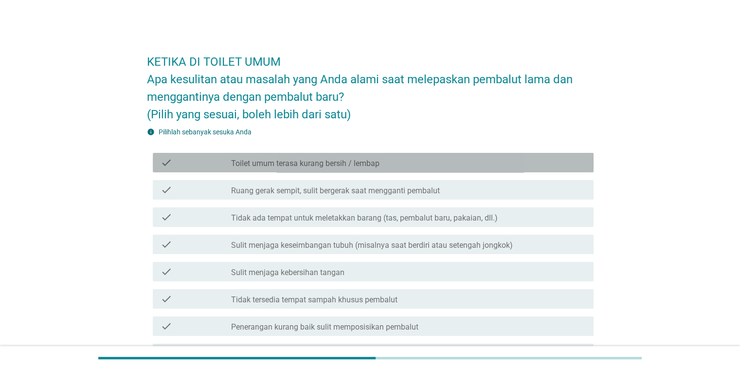
click at [460, 164] on div "check_box_outline_blank Toilet umum terasa kurang bersih / lembap" at bounding box center [408, 163] width 354 height 12
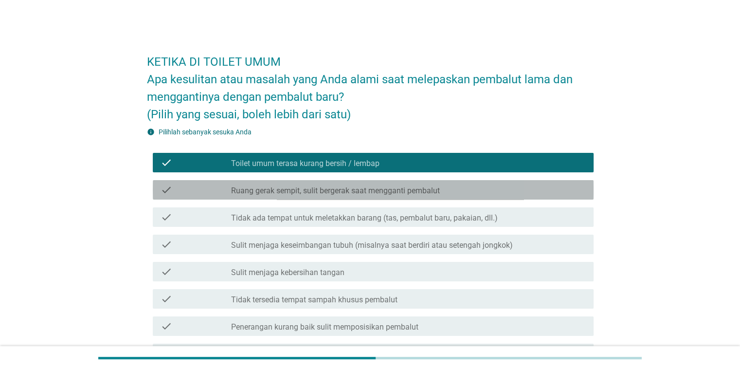
click at [456, 183] on div "check check_box_outline_blank Ruang gerak sempit, sulit bergerak saat mengganti…" at bounding box center [373, 189] width 441 height 19
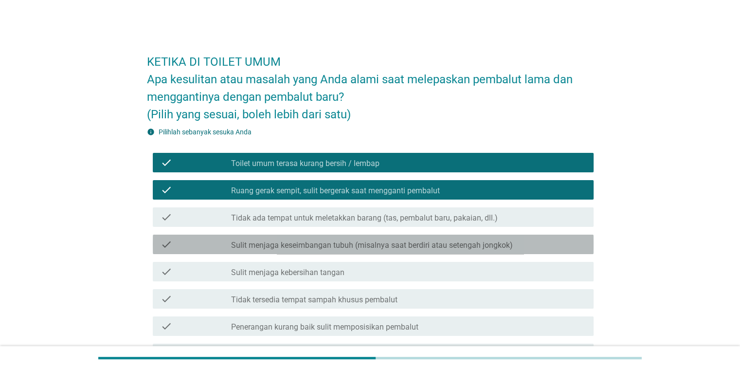
click at [444, 245] on label "Sulit menjaga keseimbangan tubuh (misalnya saat berdiri atau setengah jongkok)" at bounding box center [372, 245] width 282 height 10
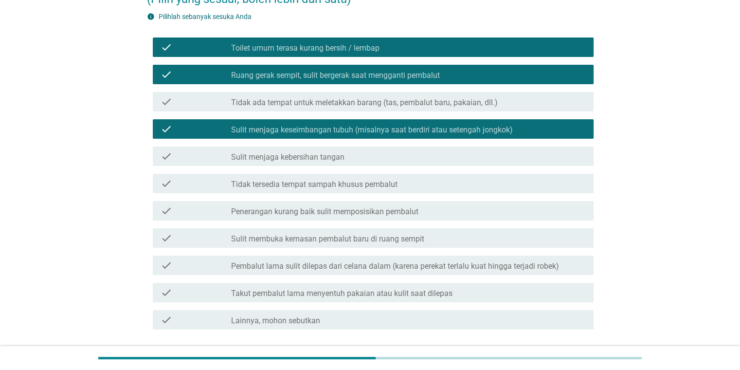
scroll to position [117, 0]
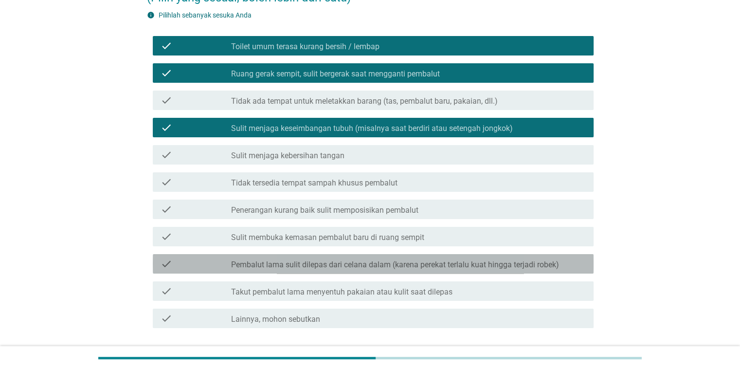
click at [441, 271] on div "check check_box_outline_blank Pembalut lama sulit dilepas dari celana dalam (ka…" at bounding box center [373, 263] width 441 height 19
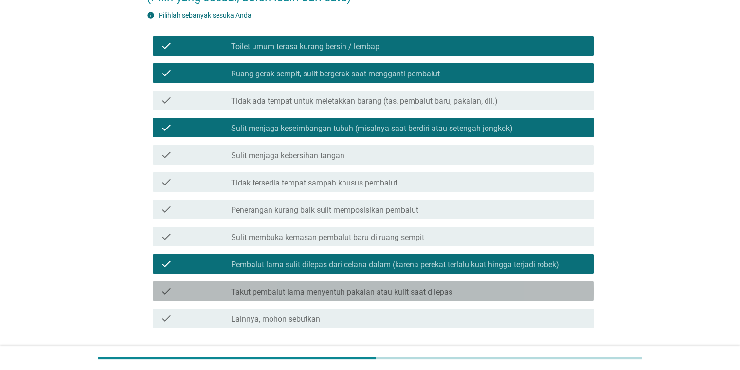
click at [439, 295] on label "Takut pembalut lama menyentuh pakaian atau kulit saat dilepas" at bounding box center [342, 292] width 222 height 10
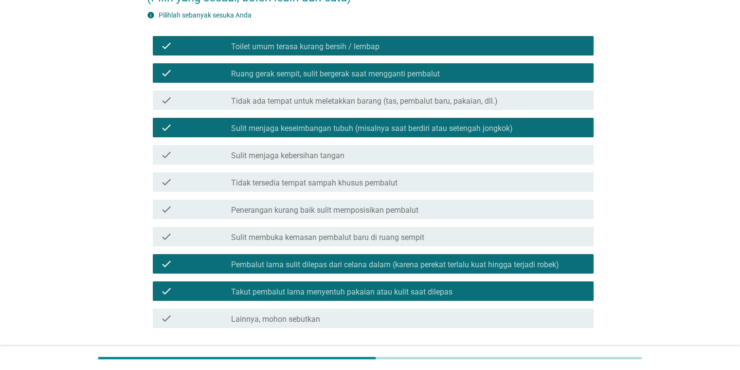
scroll to position [188, 0]
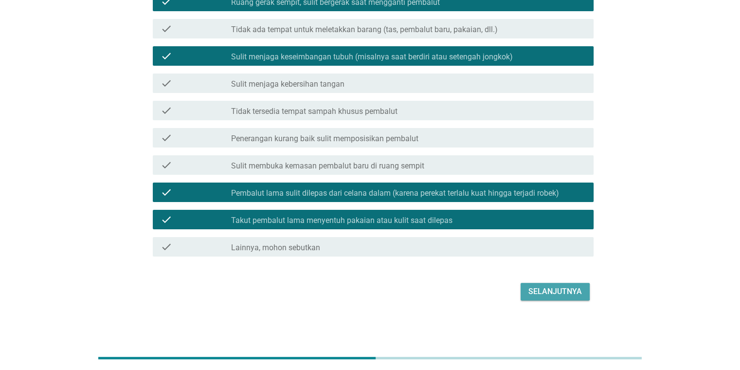
click at [479, 287] on div "Selanjutnya" at bounding box center [556, 292] width 54 height 12
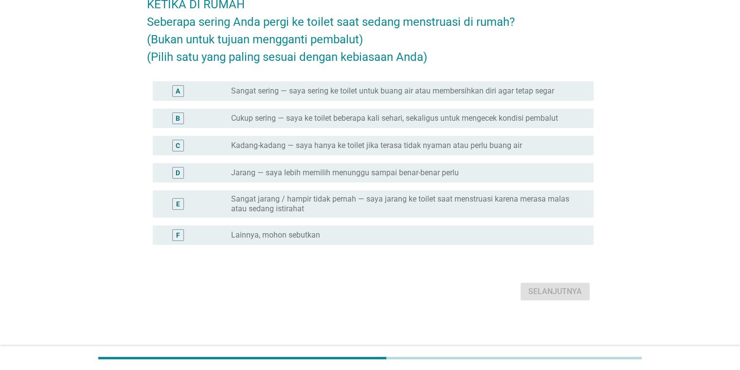
scroll to position [0, 0]
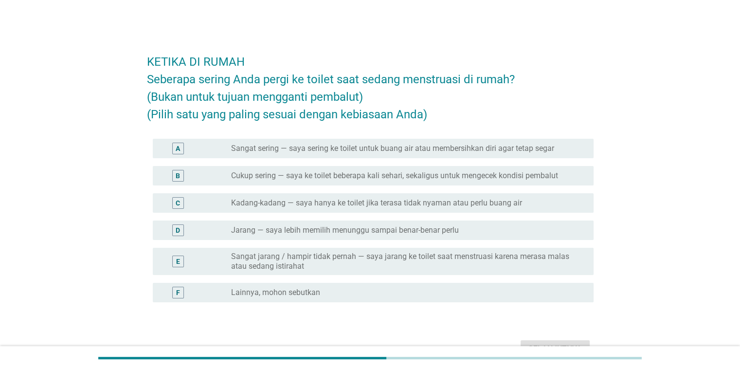
click at [447, 144] on label "Sangat sering — saya sering ke toilet untuk buang air atau membersihkan diri ag…" at bounding box center [392, 149] width 323 height 10
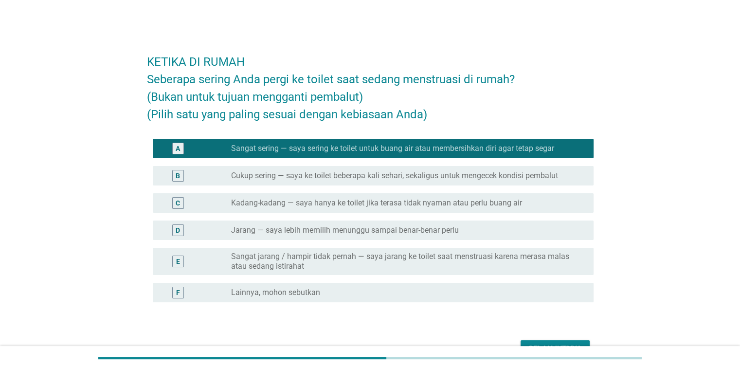
scroll to position [57, 0]
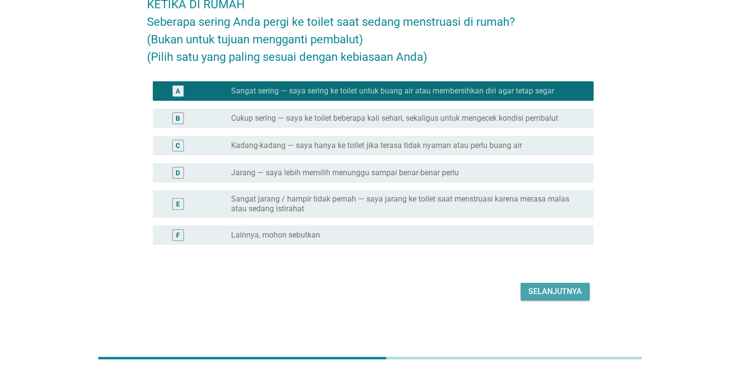
click at [479, 289] on div "Selanjutnya" at bounding box center [556, 292] width 54 height 12
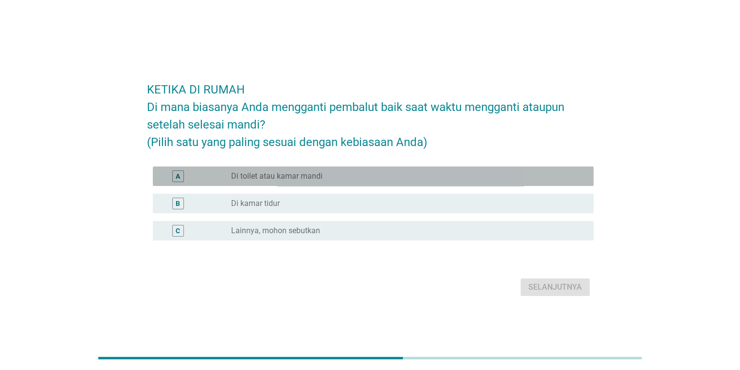
click at [337, 172] on div "radio_button_unchecked Di toilet atau kamar mandi" at bounding box center [404, 176] width 347 height 10
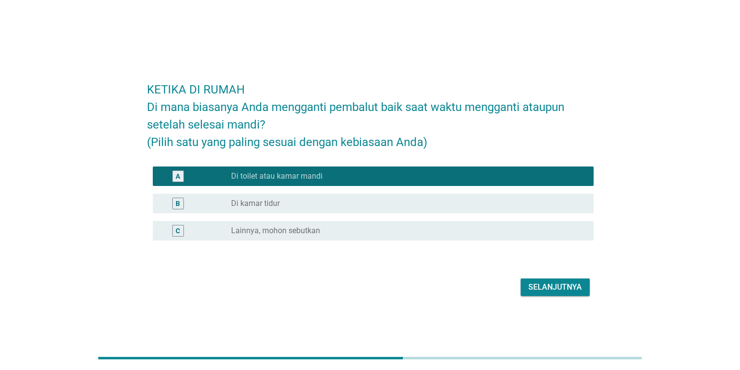
click at [479, 289] on div "Selanjutnya" at bounding box center [556, 287] width 54 height 12
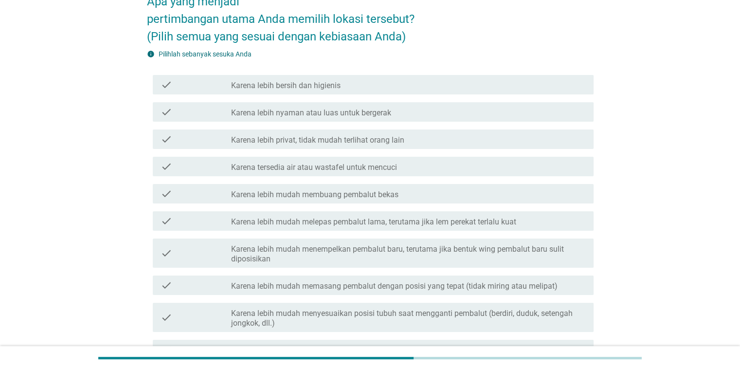
scroll to position [96, 0]
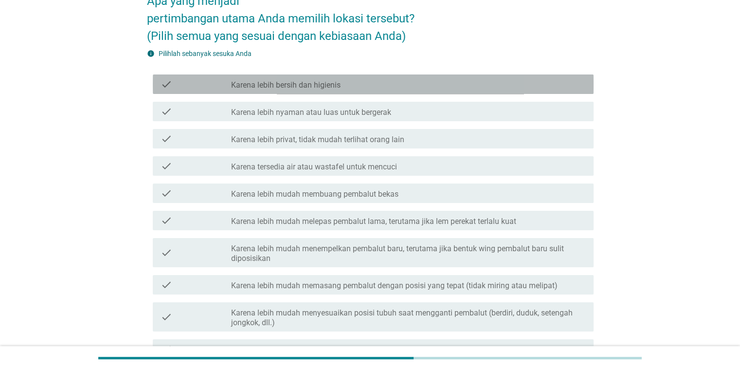
click at [465, 78] on div "check_box_outline_blank Karena lebih bersih dan higienis" at bounding box center [408, 84] width 354 height 12
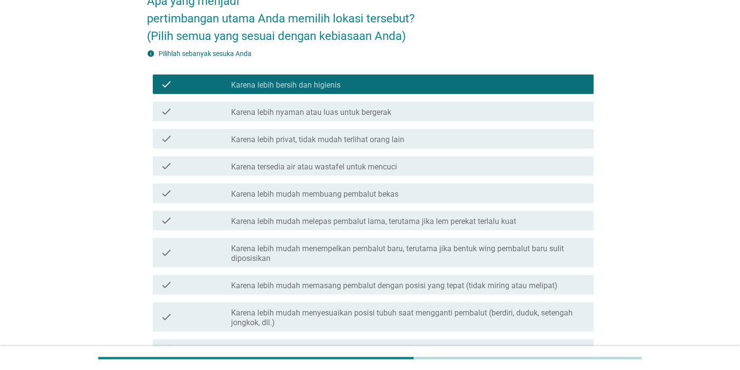
click at [462, 109] on div "check_box_outline_blank Karena lebih nyaman atau luas untuk bergerak" at bounding box center [408, 112] width 354 height 12
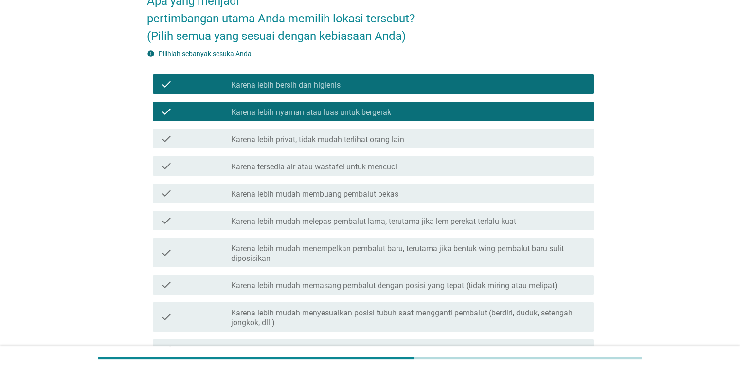
click at [463, 136] on div "check_box_outline_blank Karena lebih privat, tidak mudah terlihat orang lain" at bounding box center [408, 139] width 354 height 12
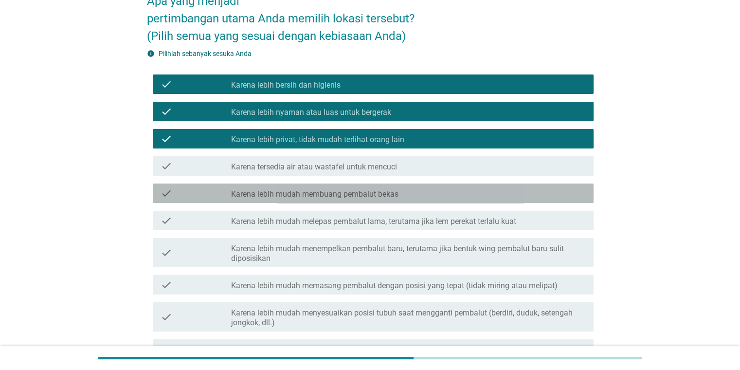
click at [469, 191] on div "check_box_outline_blank Karena lebih mudah membuang pembalut bekas" at bounding box center [408, 193] width 354 height 12
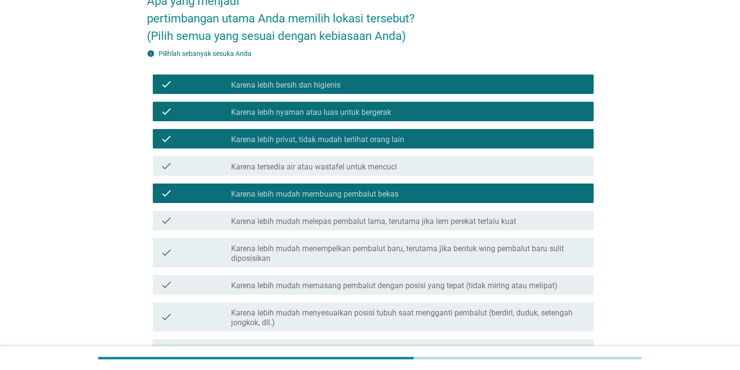
click at [479, 224] on label "Karena lebih mudah melepas pembalut lama, terutama jika lem perekat terlalu kuat" at bounding box center [373, 222] width 285 height 10
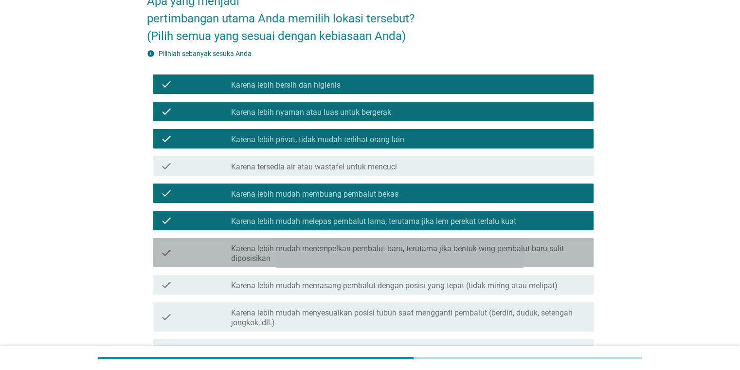
click at [479, 244] on label "Karena lebih mudah menempelkan pembalut baru, terutama jika bentuk wing pembalu…" at bounding box center [408, 253] width 354 height 19
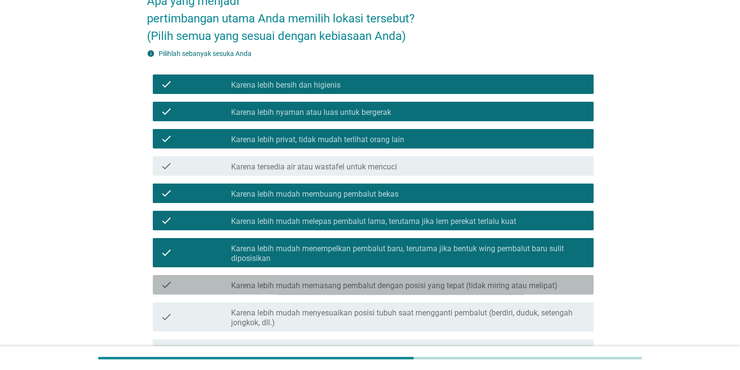
click at [479, 288] on label "Karena lebih mudah memasang pembalut dengan posisi yang tepat (tidak miring ata…" at bounding box center [394, 286] width 327 height 10
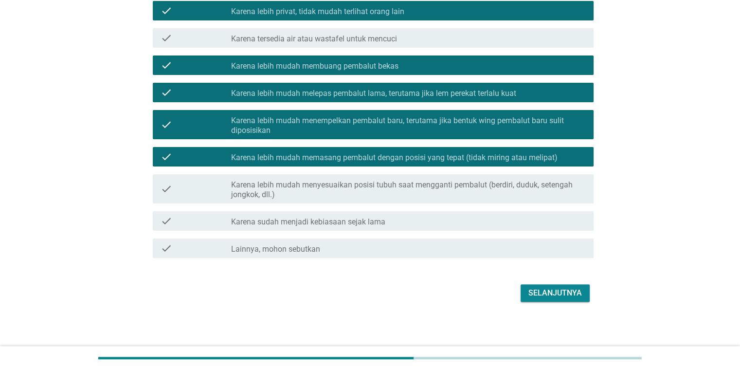
scroll to position [225, 0]
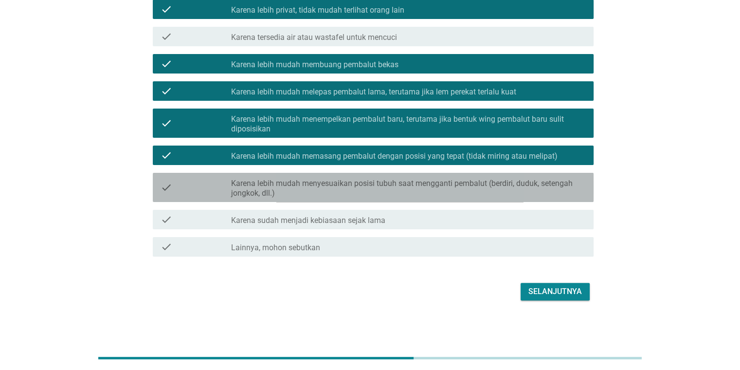
click at [479, 177] on div "check_box_outline_blank Karena lebih mudah menyesuaikan posisi tubuh saat mengg…" at bounding box center [408, 187] width 354 height 21
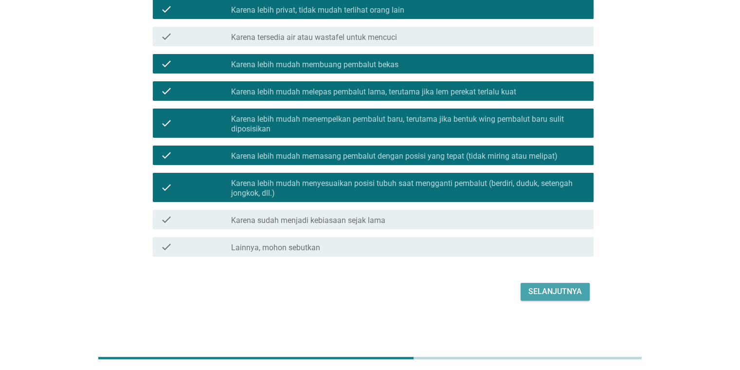
click at [479, 295] on div "Selanjutnya" at bounding box center [556, 292] width 54 height 12
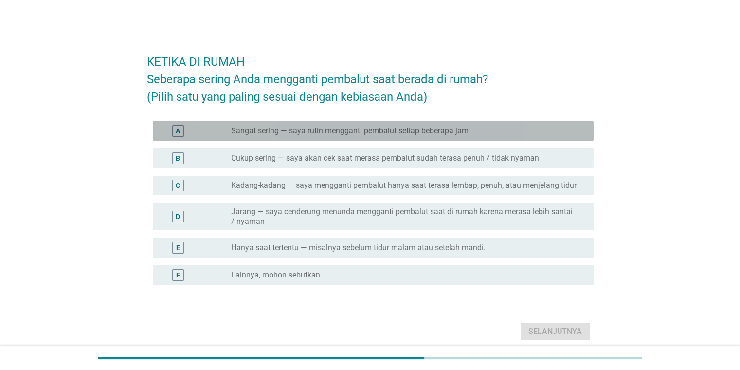
click at [473, 128] on div "radio_button_unchecked Sangat sering — saya rutin mengganti pembalut setiap beb…" at bounding box center [404, 131] width 347 height 10
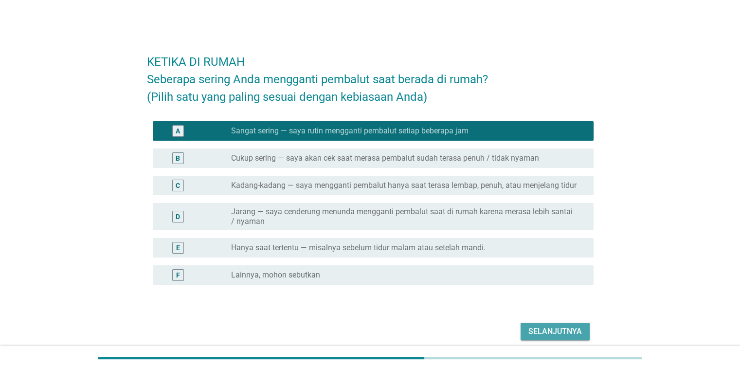
click at [479, 329] on div "Selanjutnya" at bounding box center [556, 332] width 54 height 12
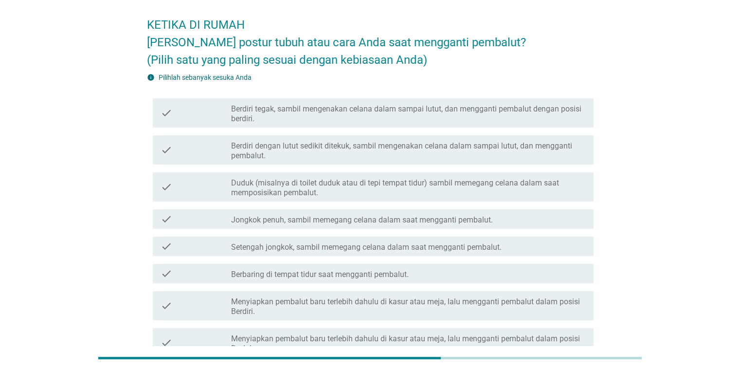
scroll to position [19, 0]
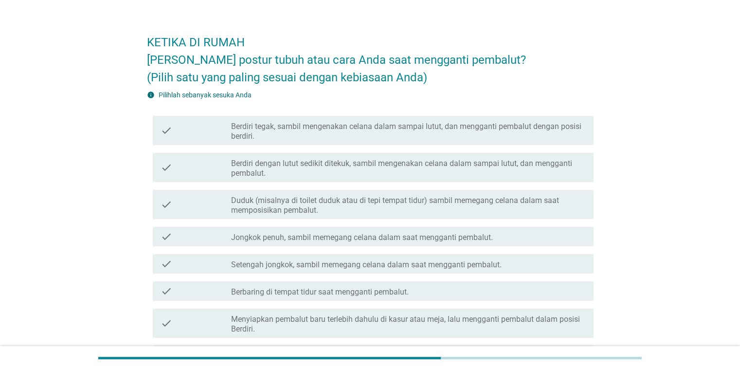
drag, startPoint x: 574, startPoint y: 123, endPoint x: 747, endPoint y: 143, distance: 174.5
click at [479, 143] on html "KETIKA DI RUMAH Bagaimana postur tubuh atau cara Anda saat mengganti pembalut? …" at bounding box center [370, 255] width 740 height 548
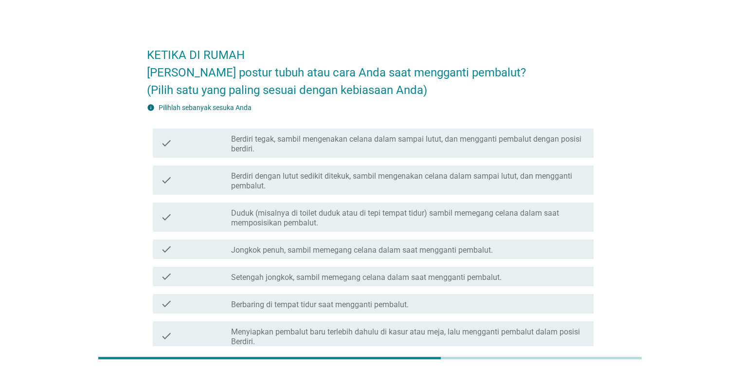
scroll to position [5, 0]
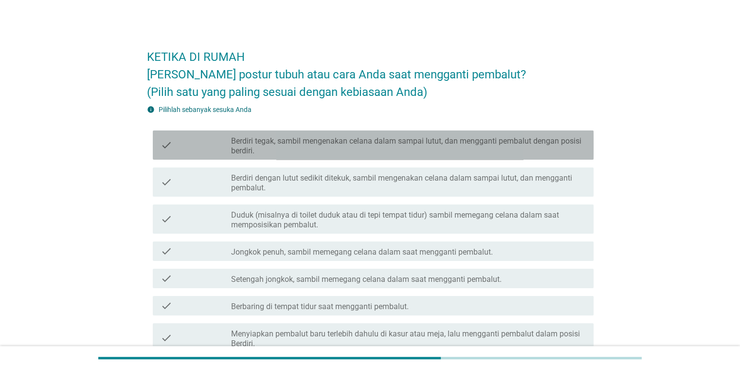
click at [479, 146] on label "Berdiri tegak, sambil mengenakan celana dalam sampai lutut, dan mengganti pemba…" at bounding box center [408, 145] width 354 height 19
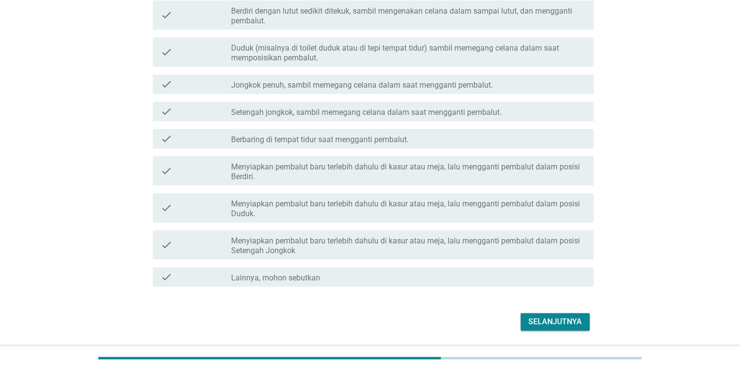
scroll to position [202, 0]
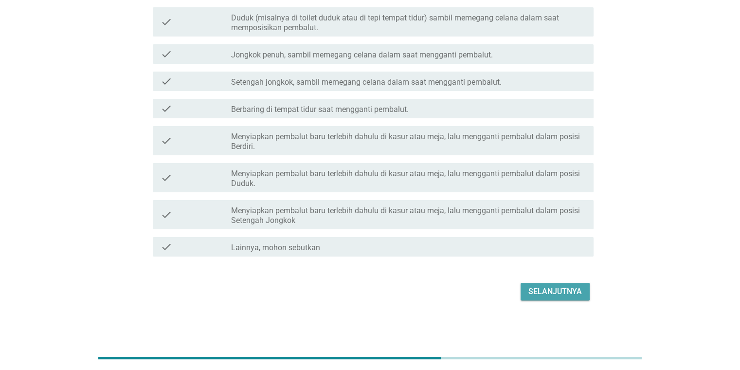
click at [479, 291] on div "Selanjutnya" at bounding box center [556, 292] width 54 height 12
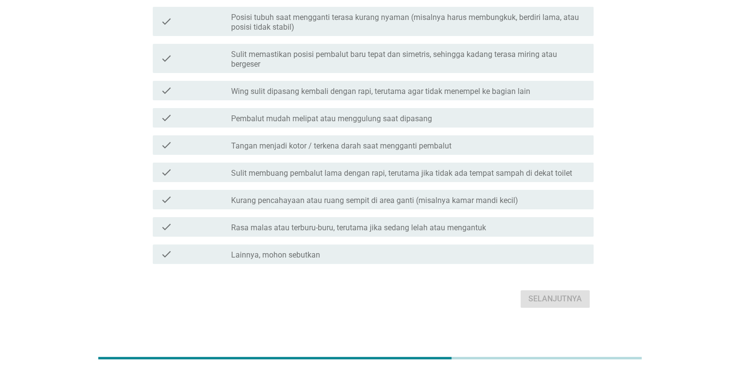
scroll to position [228, 0]
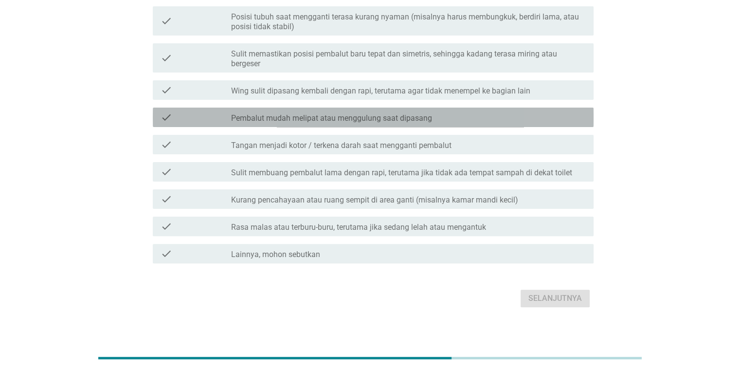
click at [479, 113] on div "check_box_outline_blank Pembalut mudah melipat atau menggulung saat dipasang" at bounding box center [408, 117] width 354 height 12
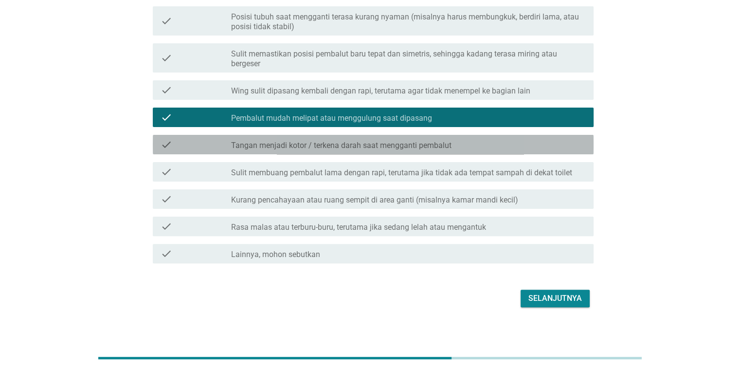
click at [479, 142] on div "check_box_outline_blank Tangan menjadi kotor / terkena darah saat mengganti pem…" at bounding box center [408, 145] width 354 height 12
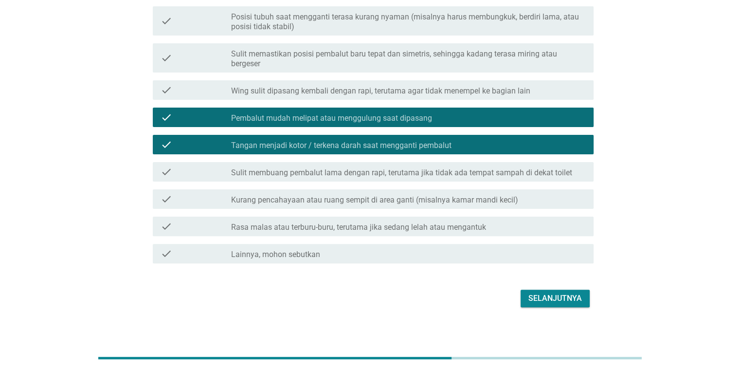
click at [479, 154] on div "check check_box_outline_blank Tangan menjadi kotor / terkena darah saat menggan…" at bounding box center [370, 144] width 447 height 27
click at [419, 169] on label "Sulit membuang pembalut lama dengan rapi, terutama jika tidak ada tempat sampah…" at bounding box center [401, 173] width 341 height 10
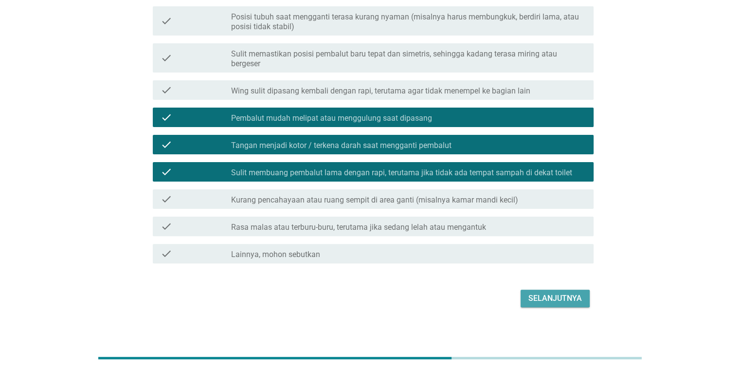
click at [479, 302] on div "Selanjutnya" at bounding box center [556, 299] width 54 height 12
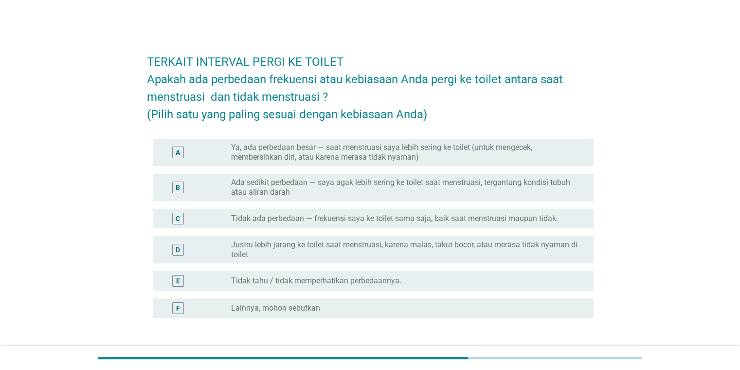
click at [479, 143] on label "Ya, ada perbedaan besar — saat menstruasi saya lebih sering ke toilet (untuk me…" at bounding box center [404, 152] width 347 height 19
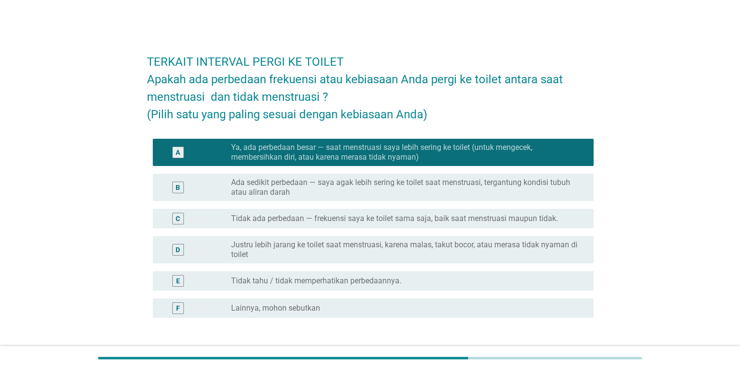
scroll to position [73, 0]
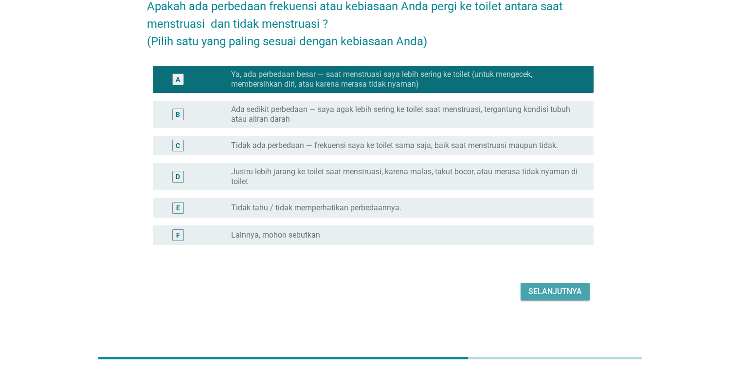
click at [479, 283] on button "Selanjutnya" at bounding box center [555, 292] width 69 height 18
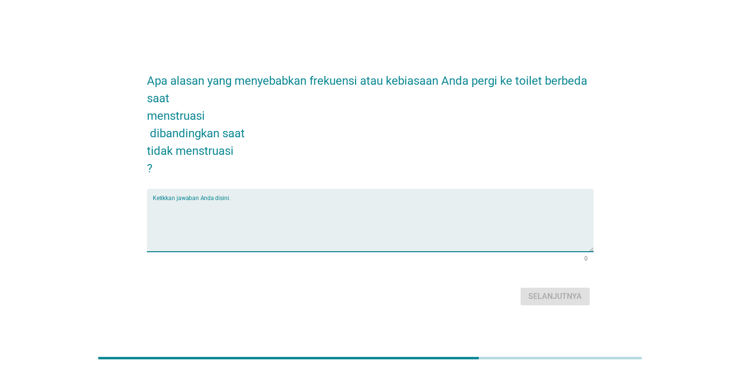
click at [431, 216] on textarea "Ketikkan jawaban Anda disini." at bounding box center [373, 226] width 441 height 51
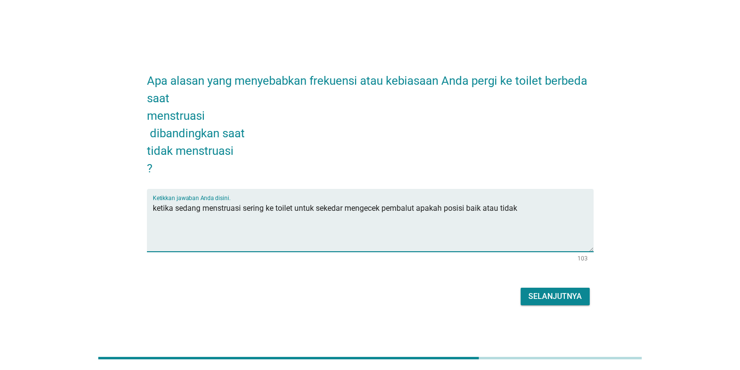
type textarea "ketika sedang menstruasi sering ke toilet untuk sekedar mengecek pembalut apaka…"
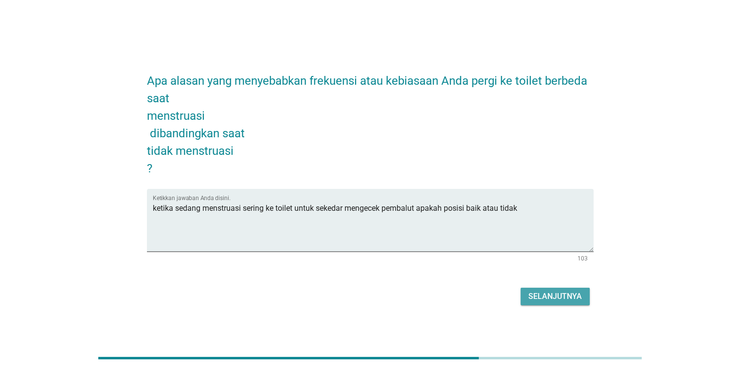
click at [479, 297] on div "Selanjutnya" at bounding box center [556, 297] width 54 height 12
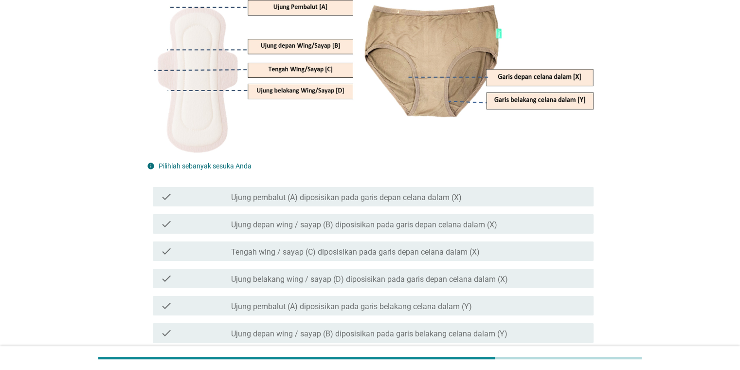
scroll to position [132, 0]
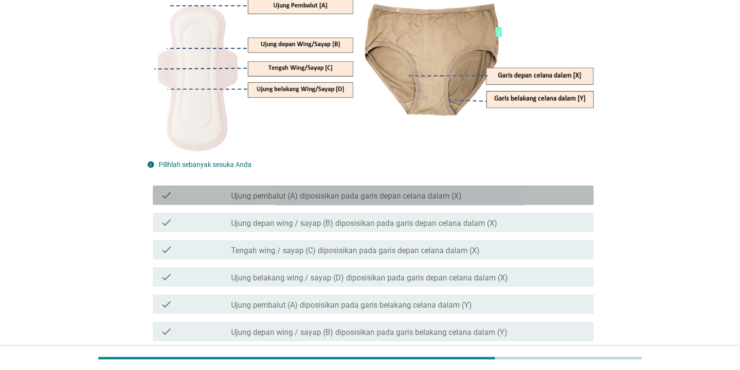
click at [479, 185] on div "check check_box_outline_blank Ujung pembalut (A) diposisikan pada garis depan c…" at bounding box center [373, 194] width 441 height 19
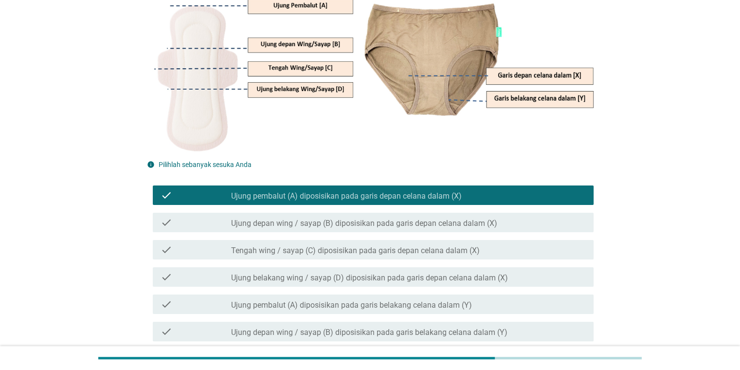
scroll to position [299, 0]
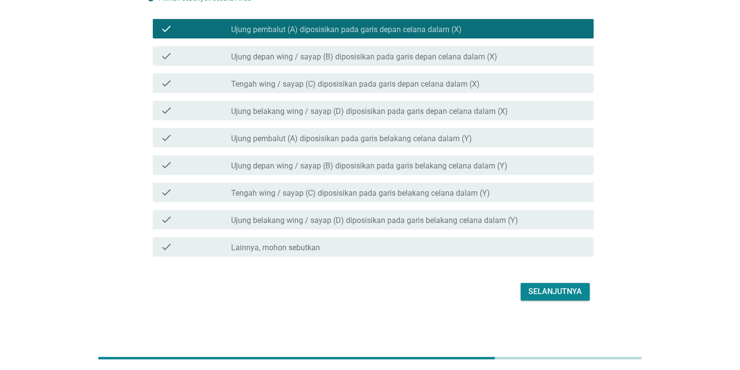
click at [479, 291] on div "Selanjutnya" at bounding box center [556, 292] width 54 height 12
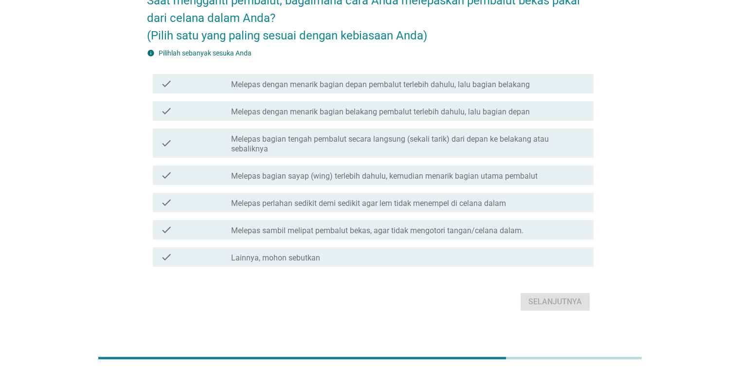
scroll to position [79, 0]
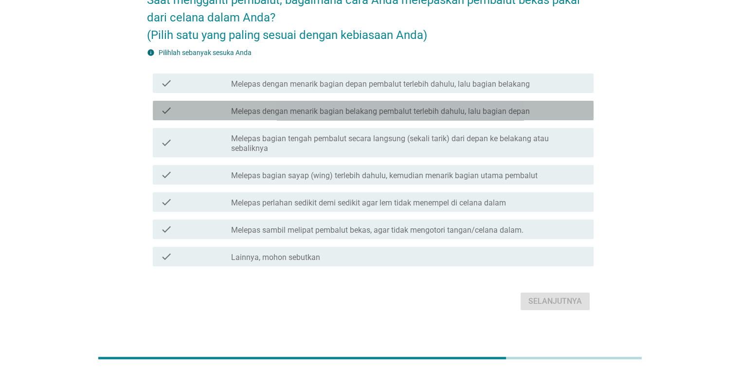
click at [479, 107] on div "check_box_outline_blank Melepas dengan menarik bagian belakang pembalut terlebi…" at bounding box center [408, 111] width 354 height 12
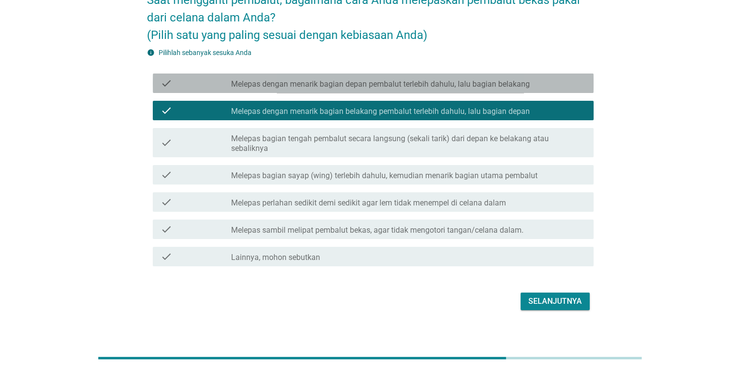
click at [479, 79] on div "check_box_outline_blank Melepas dengan menarik bagian depan pembalut terlebih d…" at bounding box center [408, 83] width 354 height 12
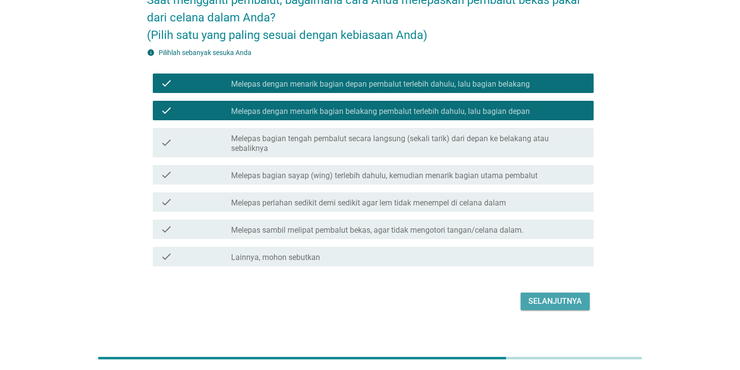
click at [479, 300] on div "Selanjutnya" at bounding box center [556, 302] width 54 height 12
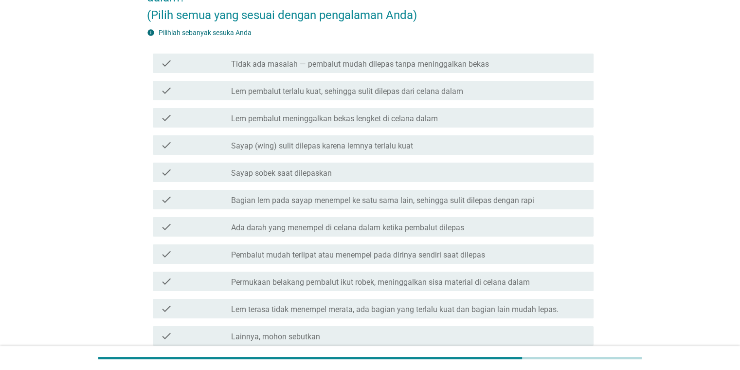
scroll to position [100, 0]
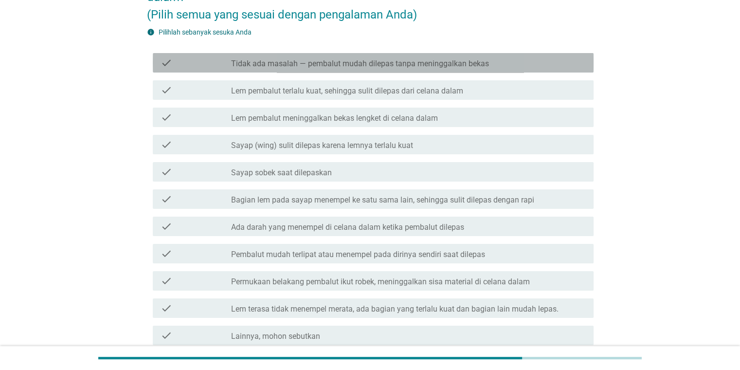
click at [479, 58] on div "check_box_outline_blank Tidak ada masalah — pembalut mudah dilepas tanpa mening…" at bounding box center [408, 63] width 354 height 12
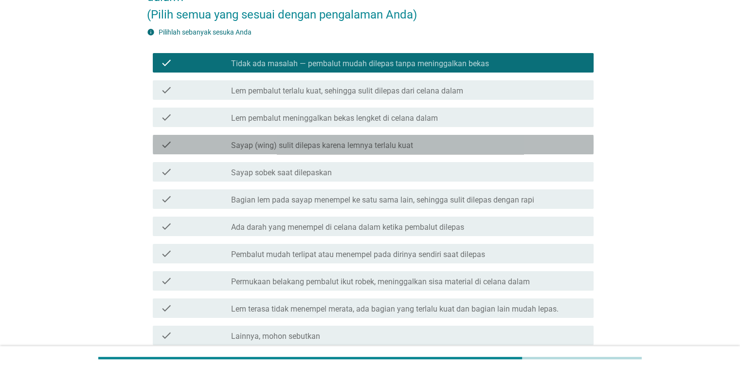
click at [444, 148] on div "check_box_outline_blank Sayap (wing) sulit dilepas karena lemnya terlalu kuat" at bounding box center [408, 145] width 354 height 12
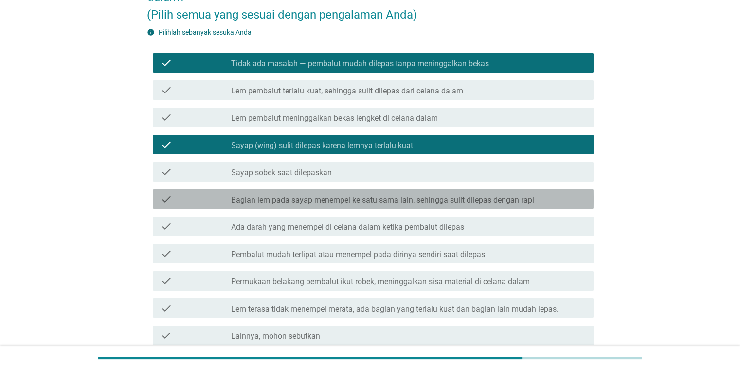
click at [479, 197] on label "Bagian lem pada sayap menempel ke satu sama lain, sehingga sulit dilepas dengan…" at bounding box center [382, 200] width 303 height 10
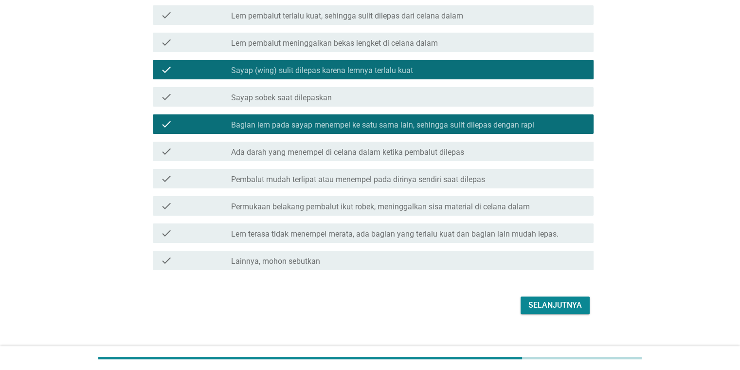
scroll to position [188, 0]
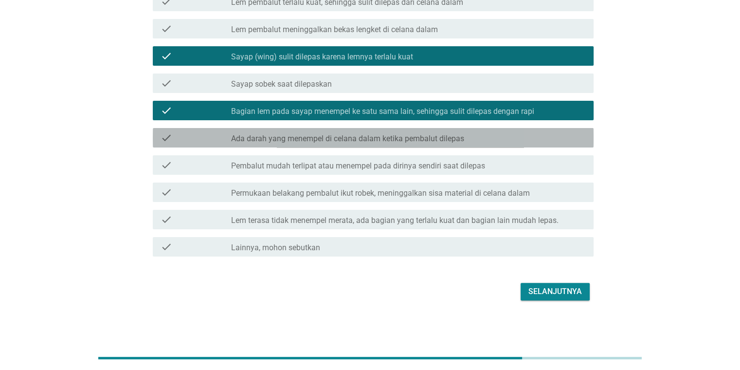
click at [479, 133] on div "check_box_outline_blank Ada darah yang menempel di celana dalam ketika pembalut…" at bounding box center [408, 138] width 354 height 12
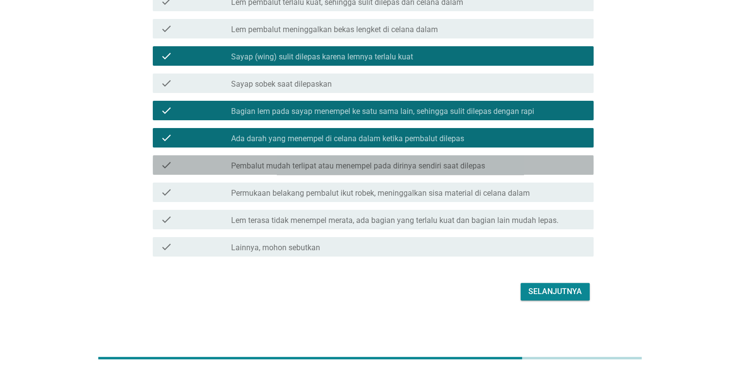
click at [479, 166] on div "check_box_outline_blank Pembalut mudah terlipat atau menempel pada dirinya send…" at bounding box center [408, 165] width 354 height 12
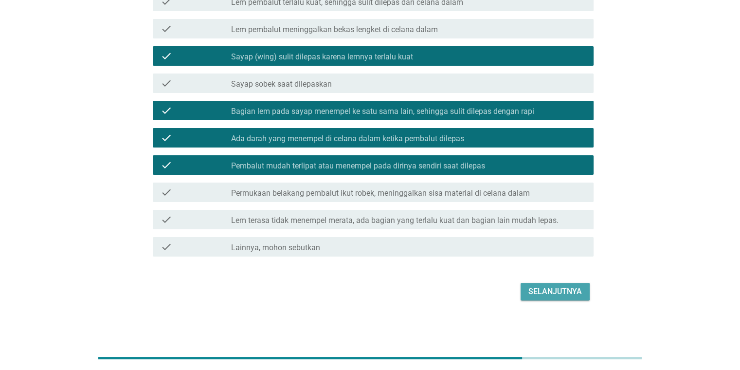
click at [479, 286] on div "Selanjutnya" at bounding box center [556, 292] width 54 height 12
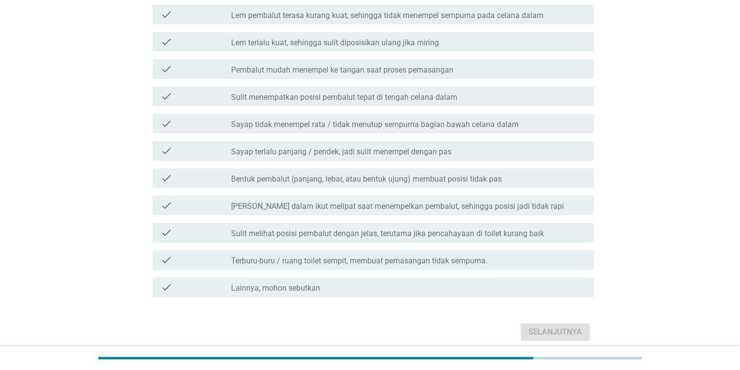
scroll to position [233, 0]
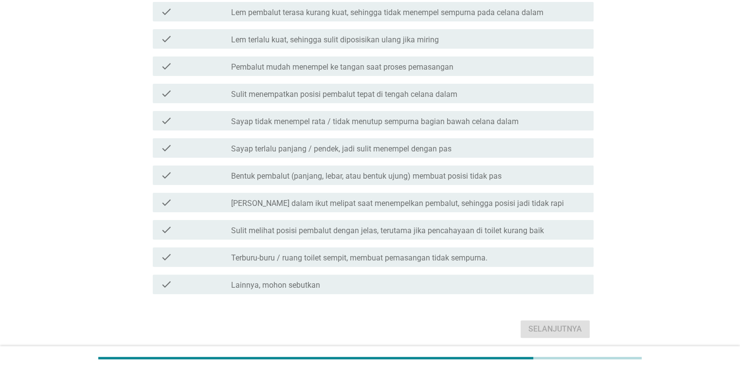
click at [479, 66] on div "check_box_outline_blank Pembalut mudah menempel ke tangan saat proses pemasangan" at bounding box center [408, 66] width 354 height 12
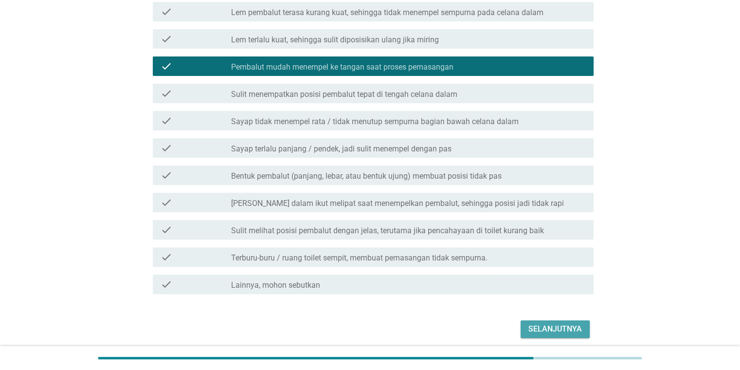
click at [479, 326] on div "Selanjutnya" at bounding box center [556, 329] width 54 height 12
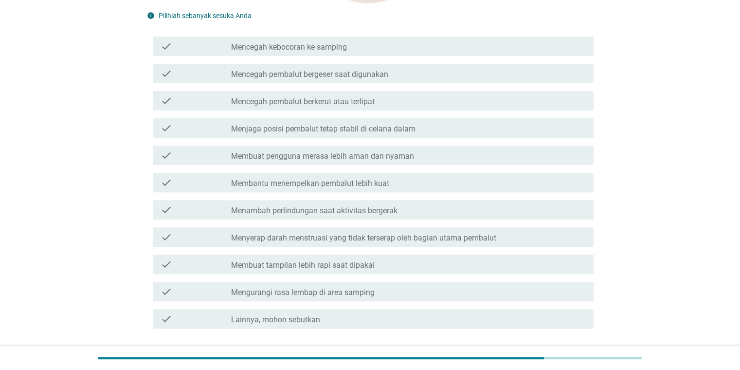
scroll to position [276, 0]
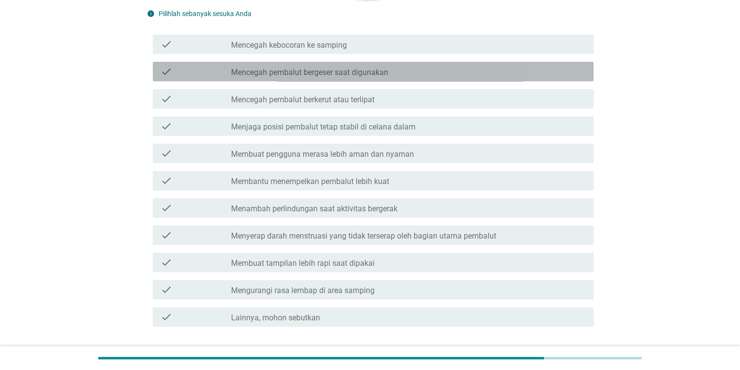
click at [479, 67] on div "check_box_outline_blank Mencegah pembalut bergeser saat digunakan" at bounding box center [408, 72] width 354 height 12
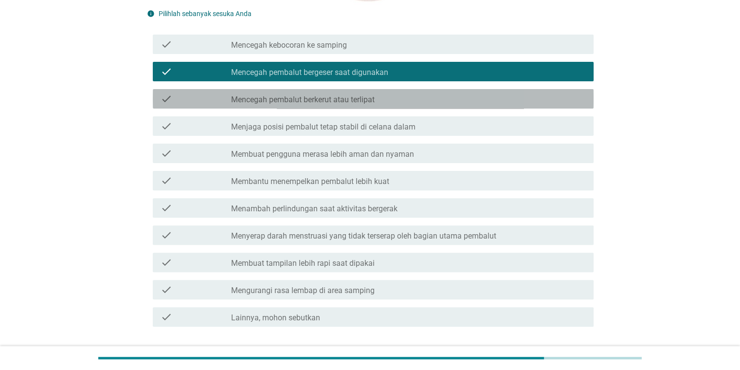
click at [479, 98] on div "check_box_outline_blank Mencegah pembalut berkerut atau terlipat" at bounding box center [408, 99] width 354 height 12
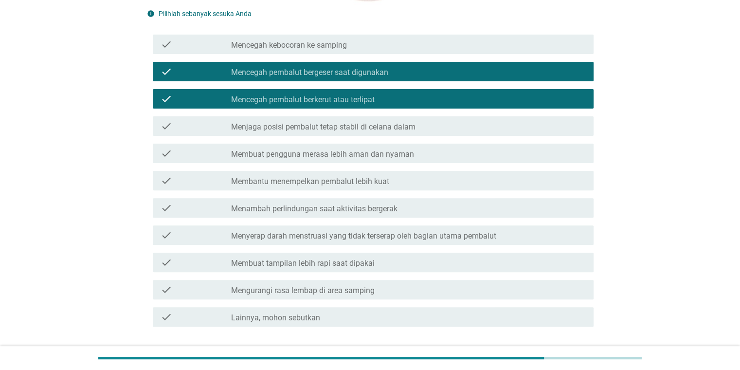
click at [479, 129] on div "check_box_outline_blank Menjaga posisi pembalut tetap stabil di celana dalam" at bounding box center [408, 126] width 354 height 12
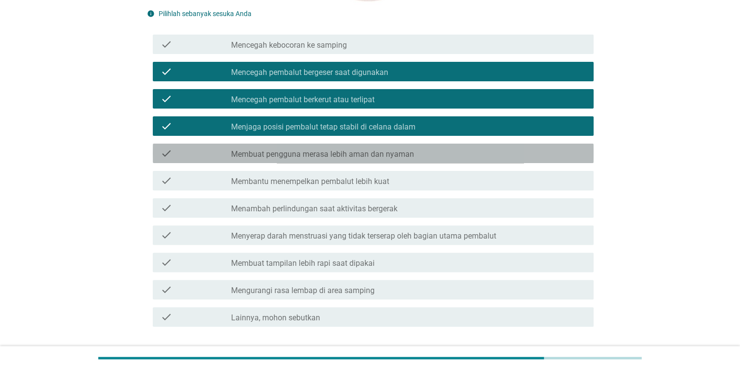
click at [479, 152] on div "check_box_outline_blank Membuat pengguna merasa lebih aman dan nyaman" at bounding box center [408, 154] width 354 height 12
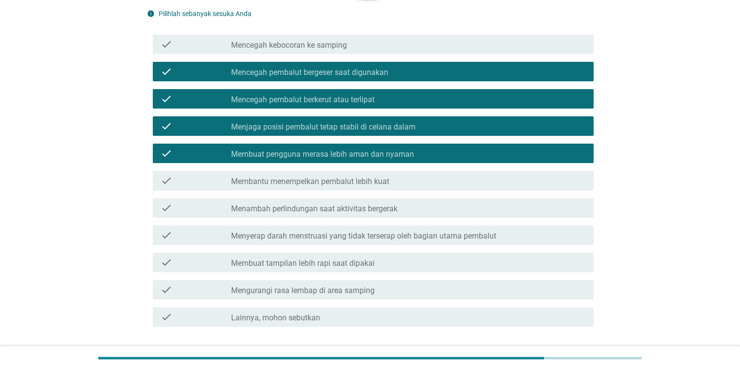
click at [479, 212] on div "check_box_outline_blank Menambah perlindungan saat aktivitas bergerak" at bounding box center [408, 208] width 354 height 12
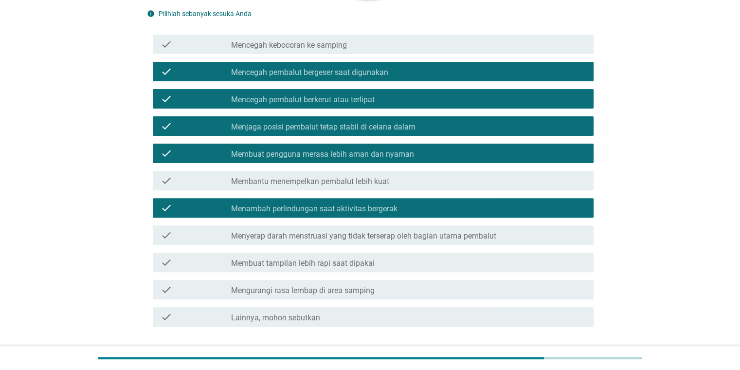
scroll to position [346, 0]
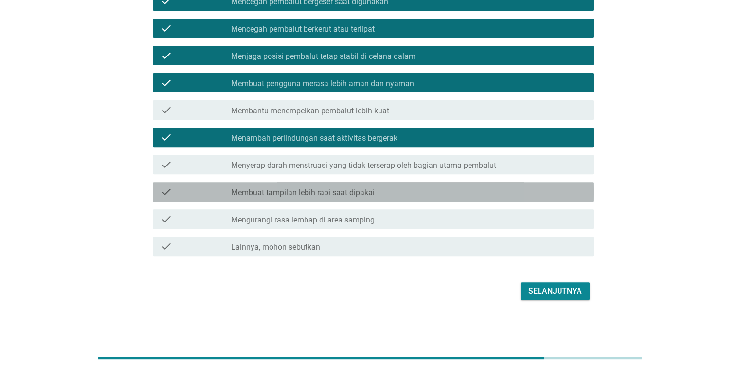
click at [479, 193] on div "check_box_outline_blank Membuat tampilan lebih rapi saat dipakai" at bounding box center [408, 192] width 354 height 12
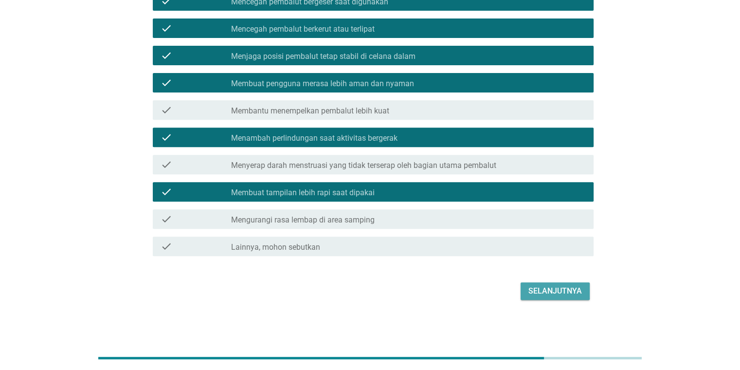
click at [479, 292] on div "Selanjutnya" at bounding box center [556, 291] width 54 height 12
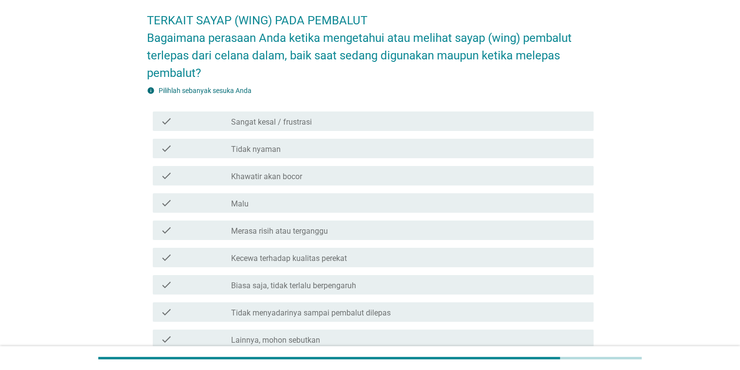
scroll to position [43, 0]
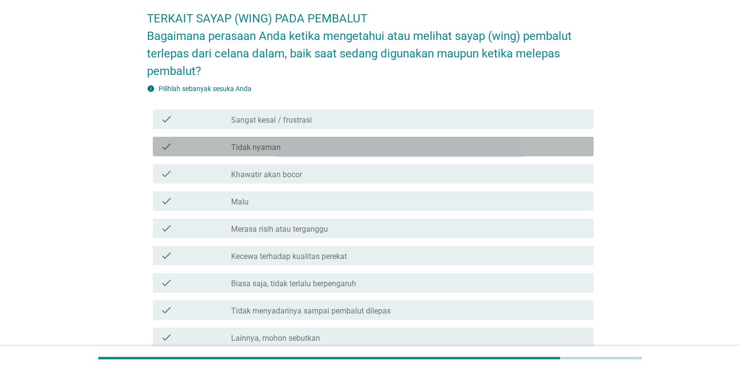
click at [479, 141] on div "check_box_outline_blank Tidak nyaman" at bounding box center [408, 147] width 354 height 12
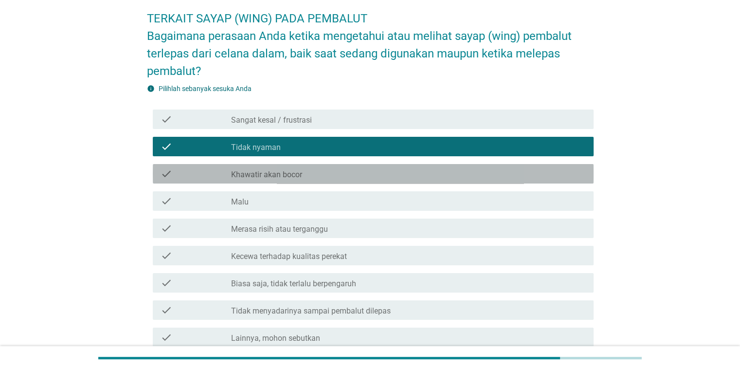
click at [479, 171] on div "check_box_outline_blank Khawatir akan bocor" at bounding box center [408, 174] width 354 height 12
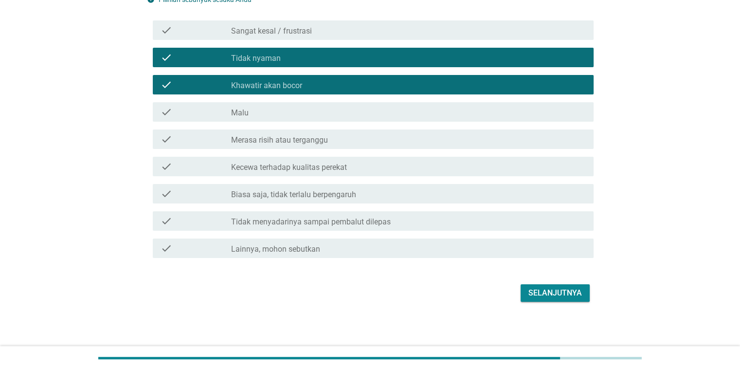
scroll to position [134, 0]
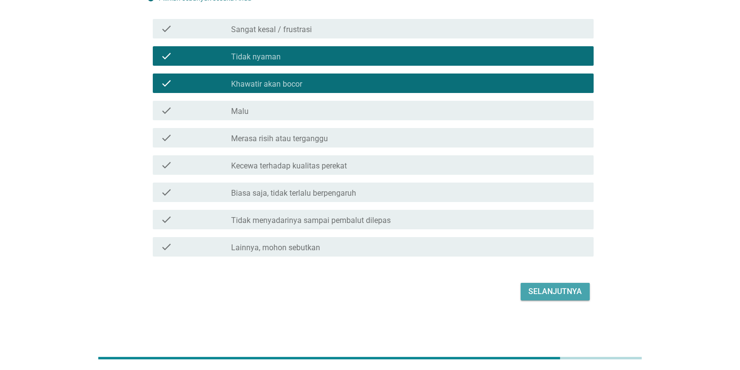
click at [479, 288] on div "Selanjutnya" at bounding box center [556, 292] width 54 height 12
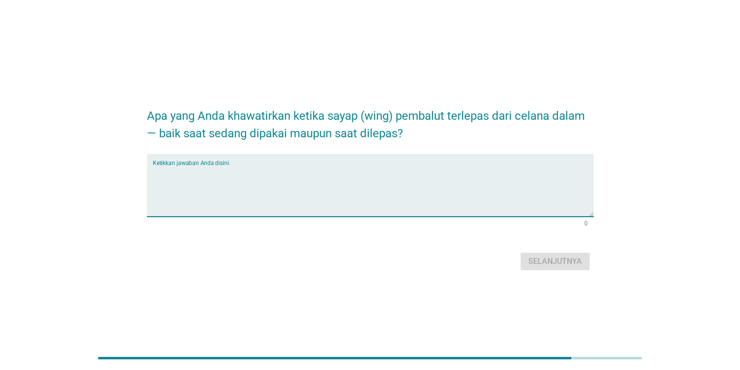
click at [434, 166] on textarea "Ketikkan jawaban Anda disini." at bounding box center [373, 191] width 441 height 51
type textarea "takut nembus kepermukaan celana"
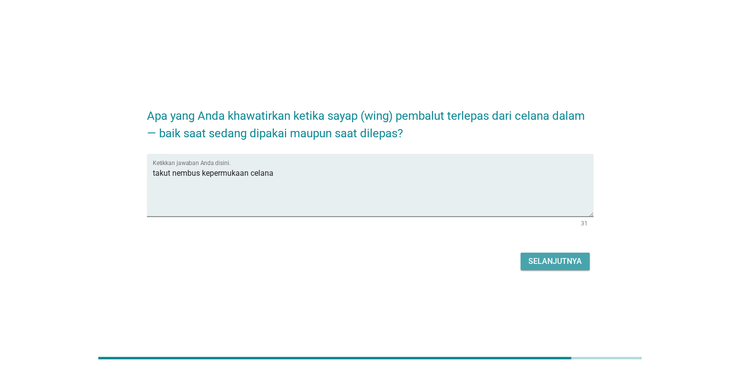
click at [479, 262] on div "Selanjutnya" at bounding box center [556, 262] width 54 height 12
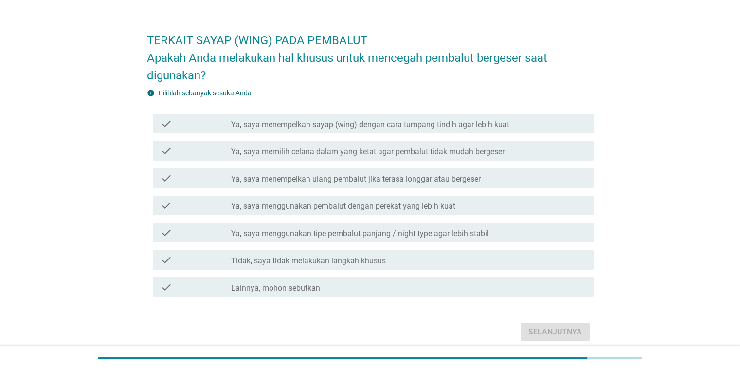
scroll to position [22, 0]
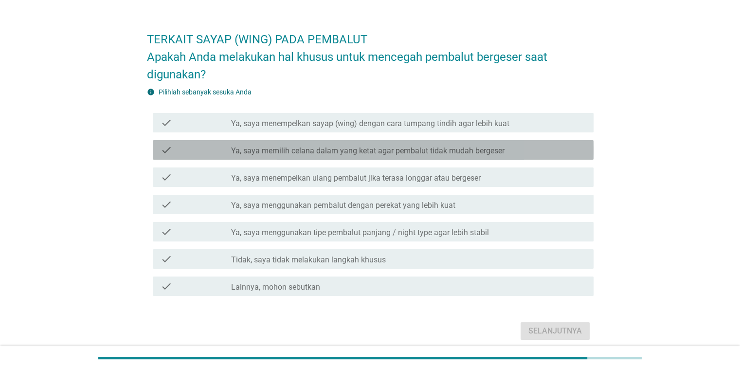
click at [464, 148] on label "Ya, saya memilih celana dalam yang ketat agar pembalut tidak mudah bergeser" at bounding box center [368, 151] width 274 height 10
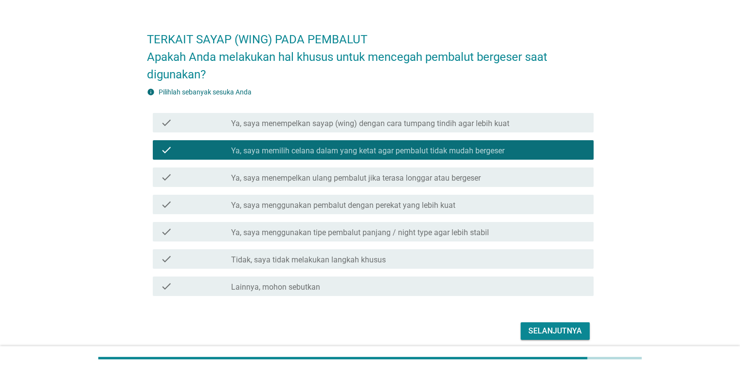
click at [448, 207] on label "Ya, saya menggunakan pembalut dengan perekat yang lebih kuat" at bounding box center [343, 206] width 224 height 10
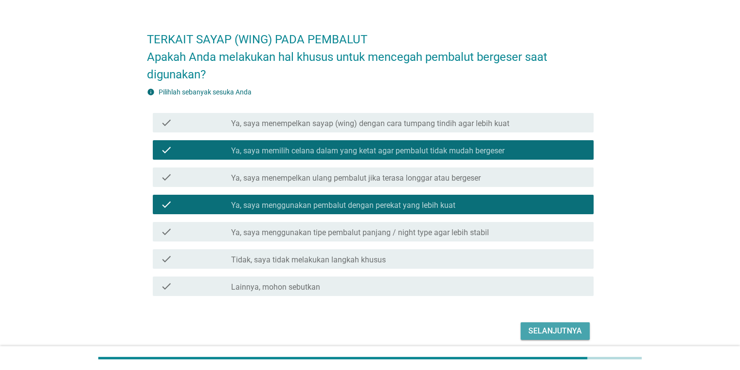
click at [479, 325] on div "Selanjutnya" at bounding box center [556, 331] width 54 height 12
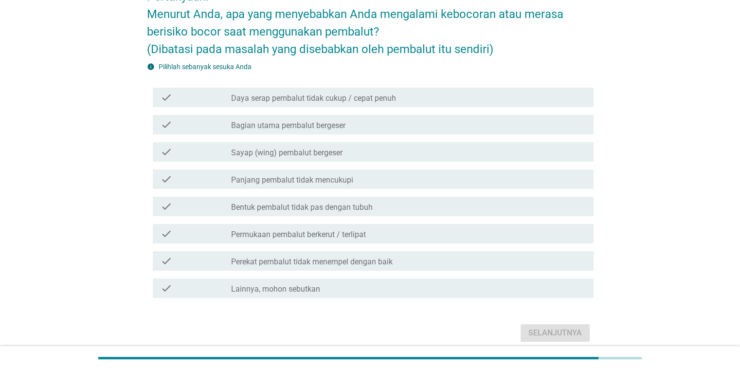
scroll to position [87, 0]
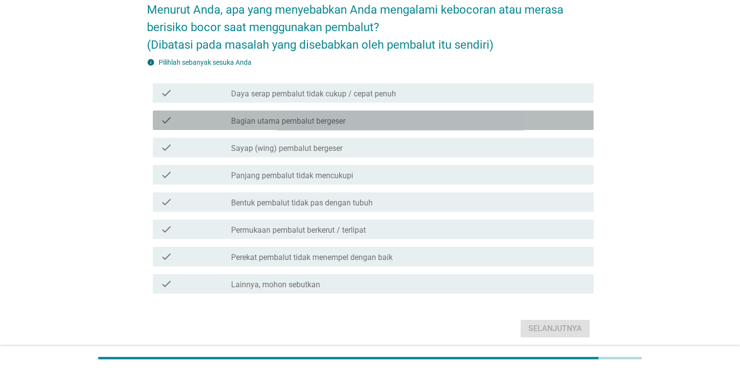
click at [479, 116] on div "check_box_outline_blank Bagian utama pembalut bergeser" at bounding box center [408, 120] width 354 height 12
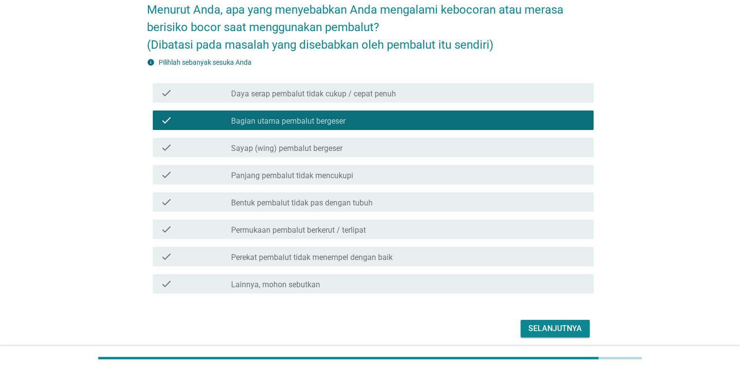
click at [479, 143] on div "check_box_outline_blank Sayap (wing) pembalut bergeser" at bounding box center [408, 148] width 354 height 12
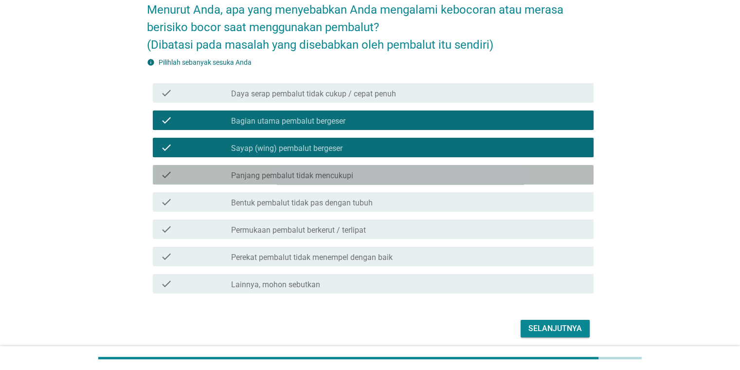
click at [479, 179] on div "check_box_outline_blank Panjang pembalut tidak mencukupi" at bounding box center [408, 175] width 354 height 12
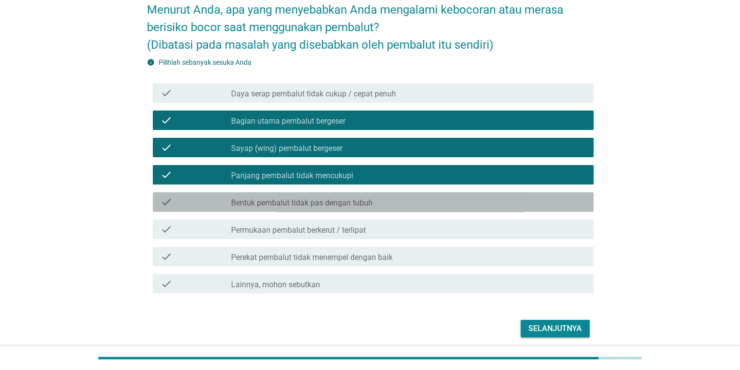
click at [479, 206] on div "check_box_outline_blank Bentuk pembalut tidak pas dengan tubuh" at bounding box center [408, 202] width 354 height 12
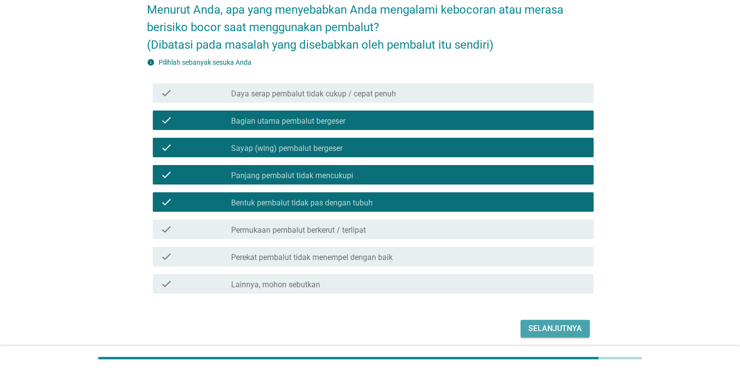
click at [479, 325] on div "Selanjutnya" at bounding box center [556, 329] width 54 height 12
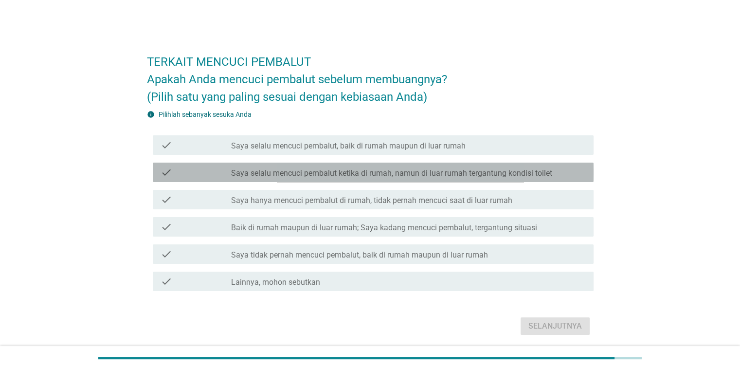
click at [440, 168] on label "Saya selalu mencuci pembalut ketika di rumah, namun di luar rumah tergantung ko…" at bounding box center [391, 173] width 321 height 10
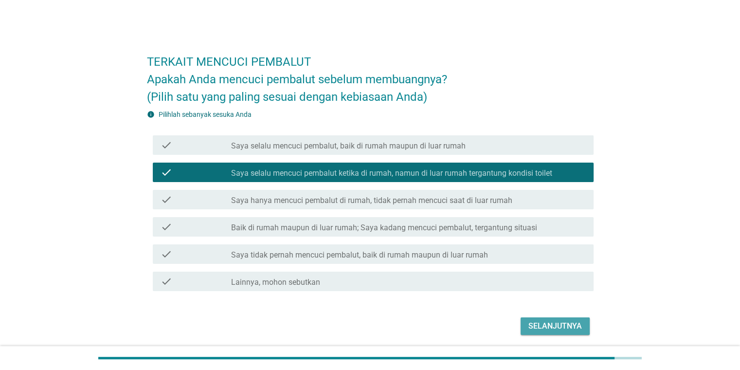
click at [479, 326] on div "Selanjutnya" at bounding box center [556, 326] width 54 height 12
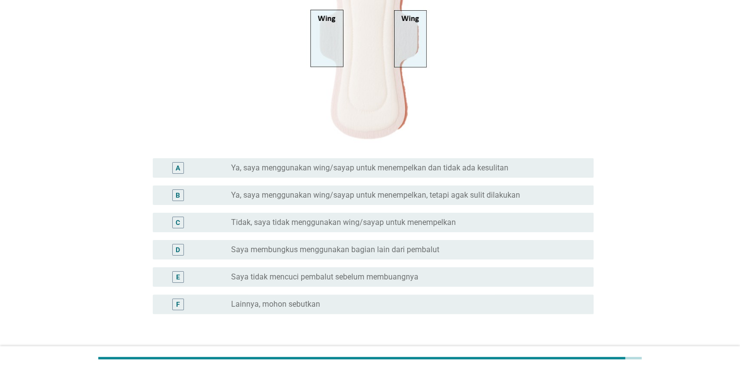
scroll to position [174, 0]
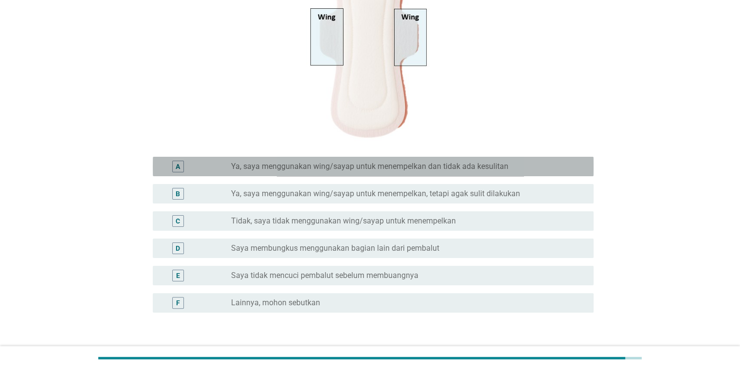
click at [479, 160] on div "A radio_button_unchecked Ya, saya menggunakan wing/sayap untuk menempelkan dan …" at bounding box center [373, 166] width 441 height 19
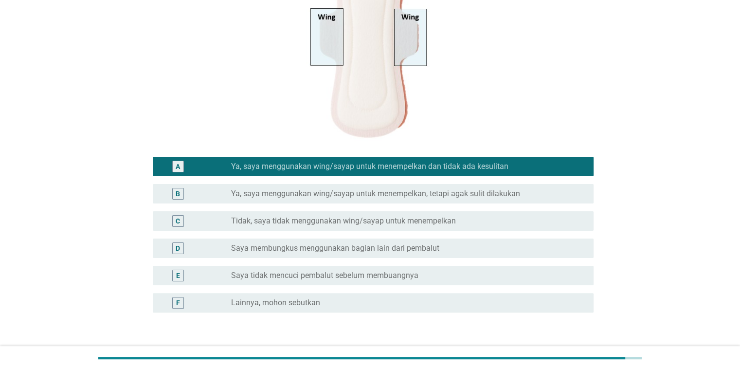
scroll to position [242, 0]
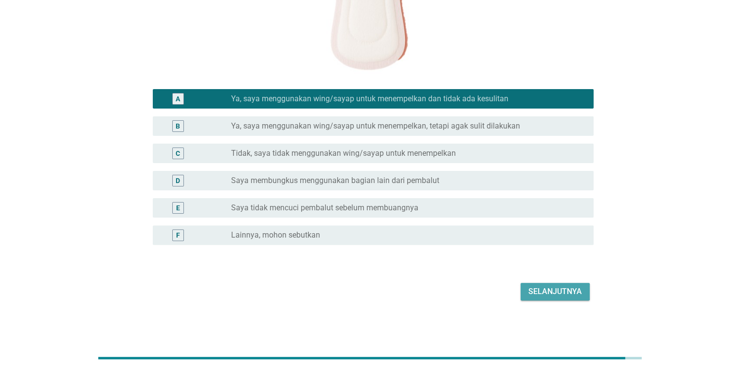
click at [479, 290] on div "Selanjutnya" at bounding box center [556, 292] width 54 height 12
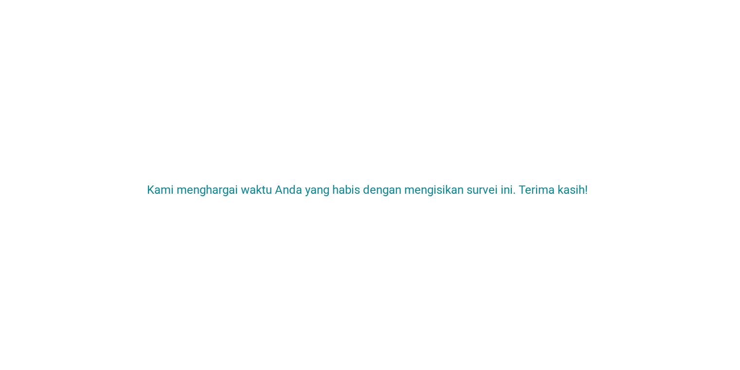
scroll to position [0, 0]
